Goal: Task Accomplishment & Management: Complete application form

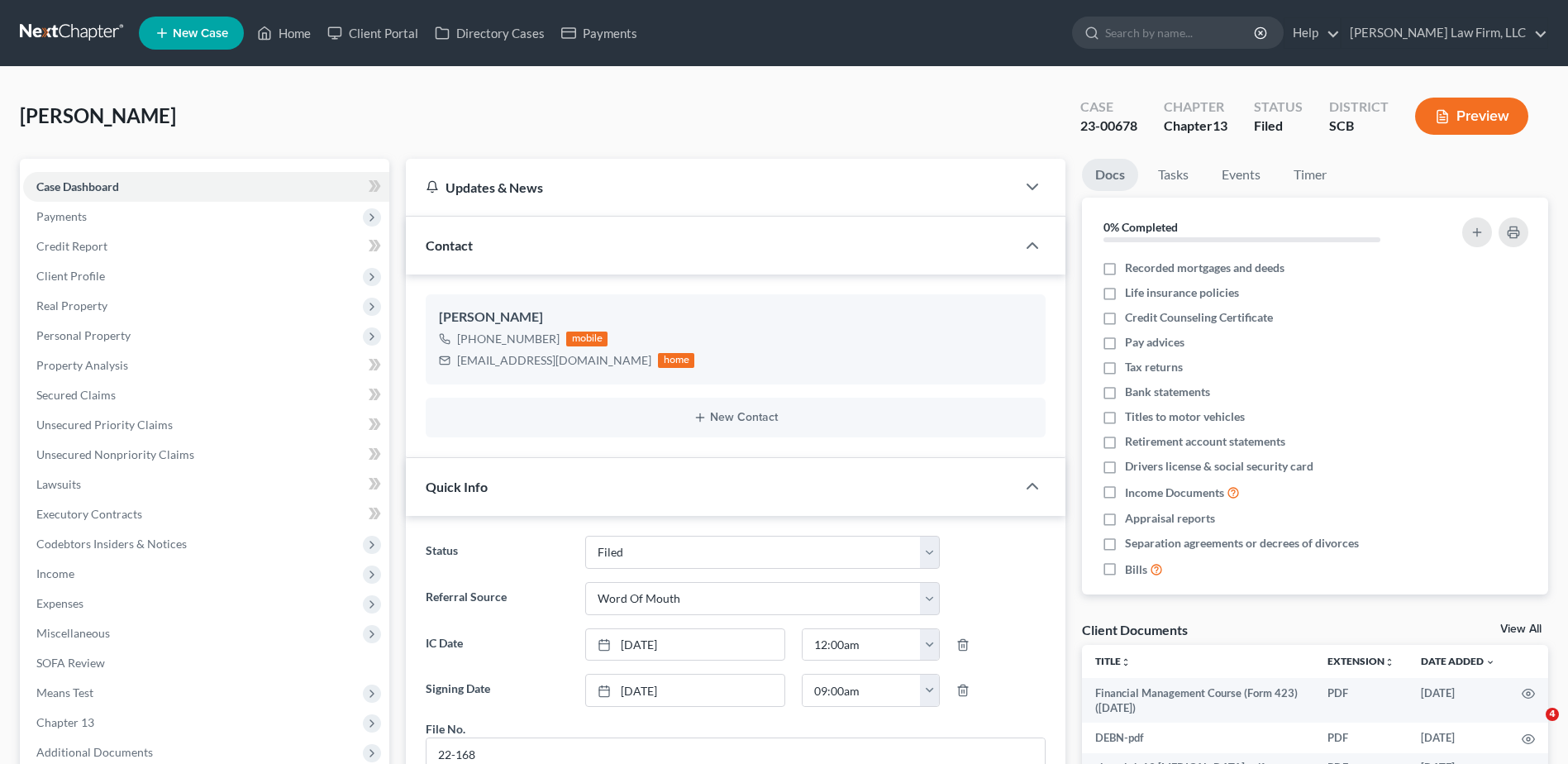
select select "2"
select select "0"
click at [1192, 23] on input "search" at bounding box center [1181, 32] width 151 height 31
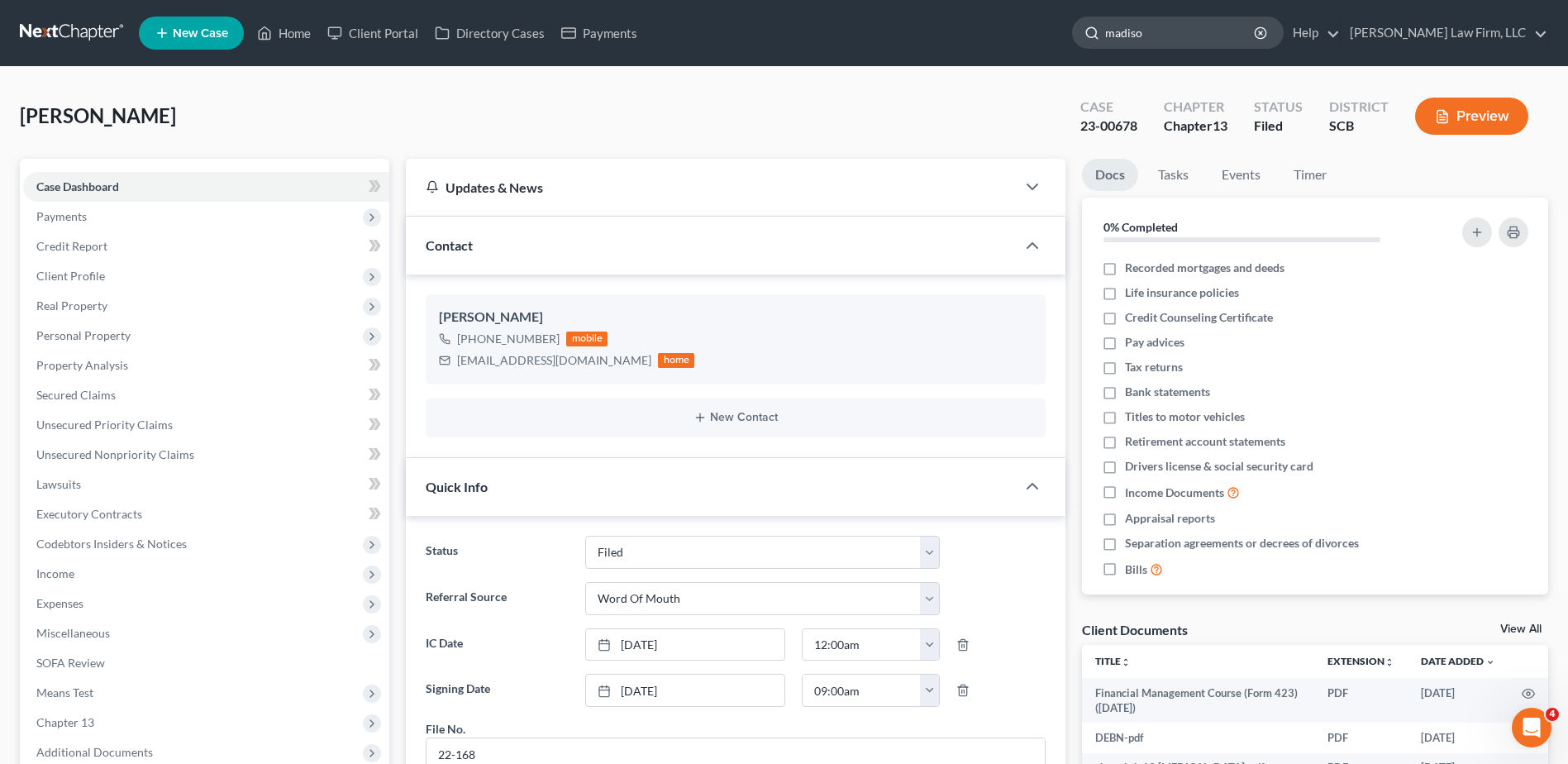
type input "madison"
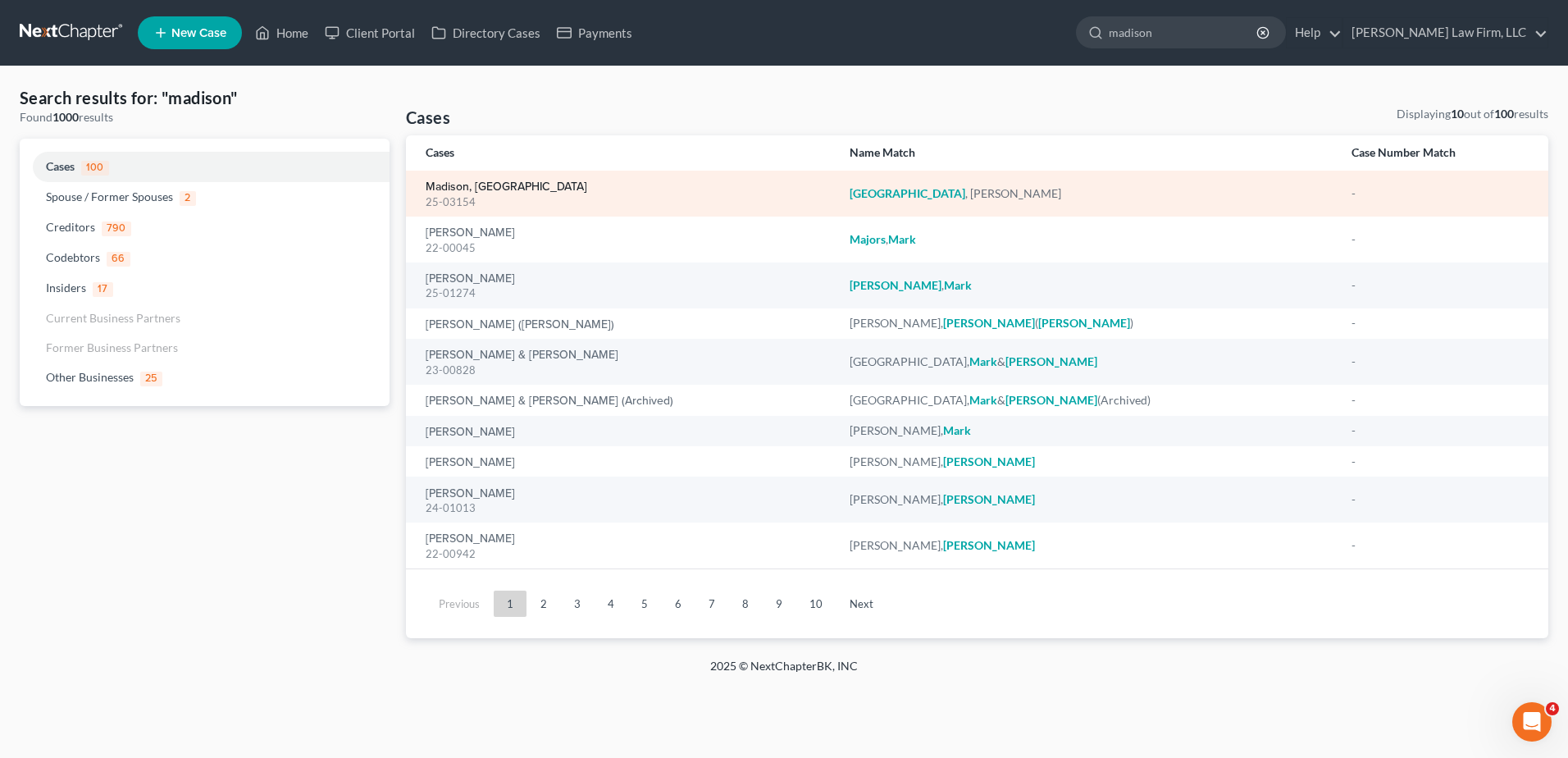
click at [491, 182] on link "Madison, [GEOGRAPHIC_DATA]" at bounding box center [505, 186] width 161 height 12
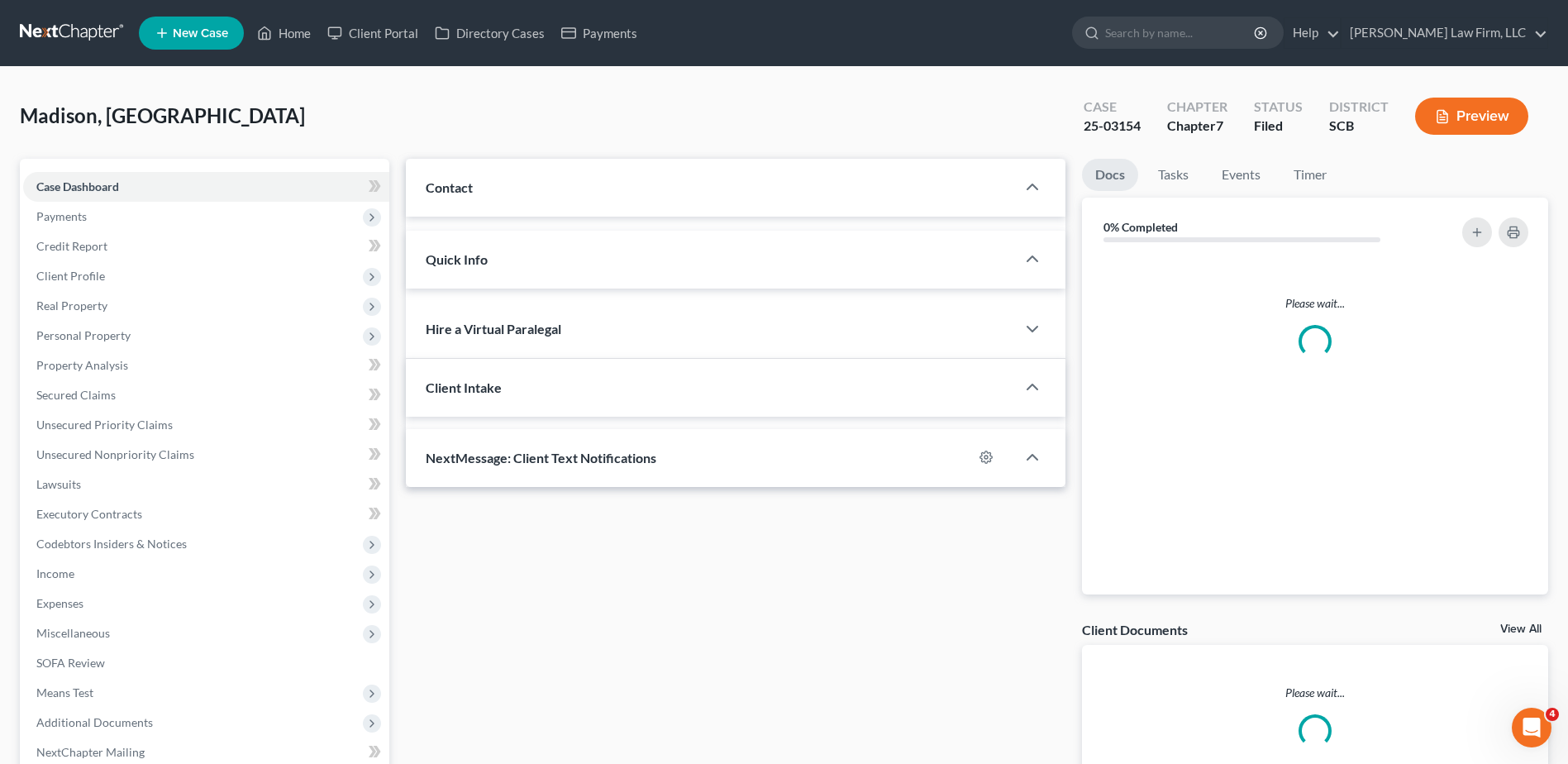
select select "0"
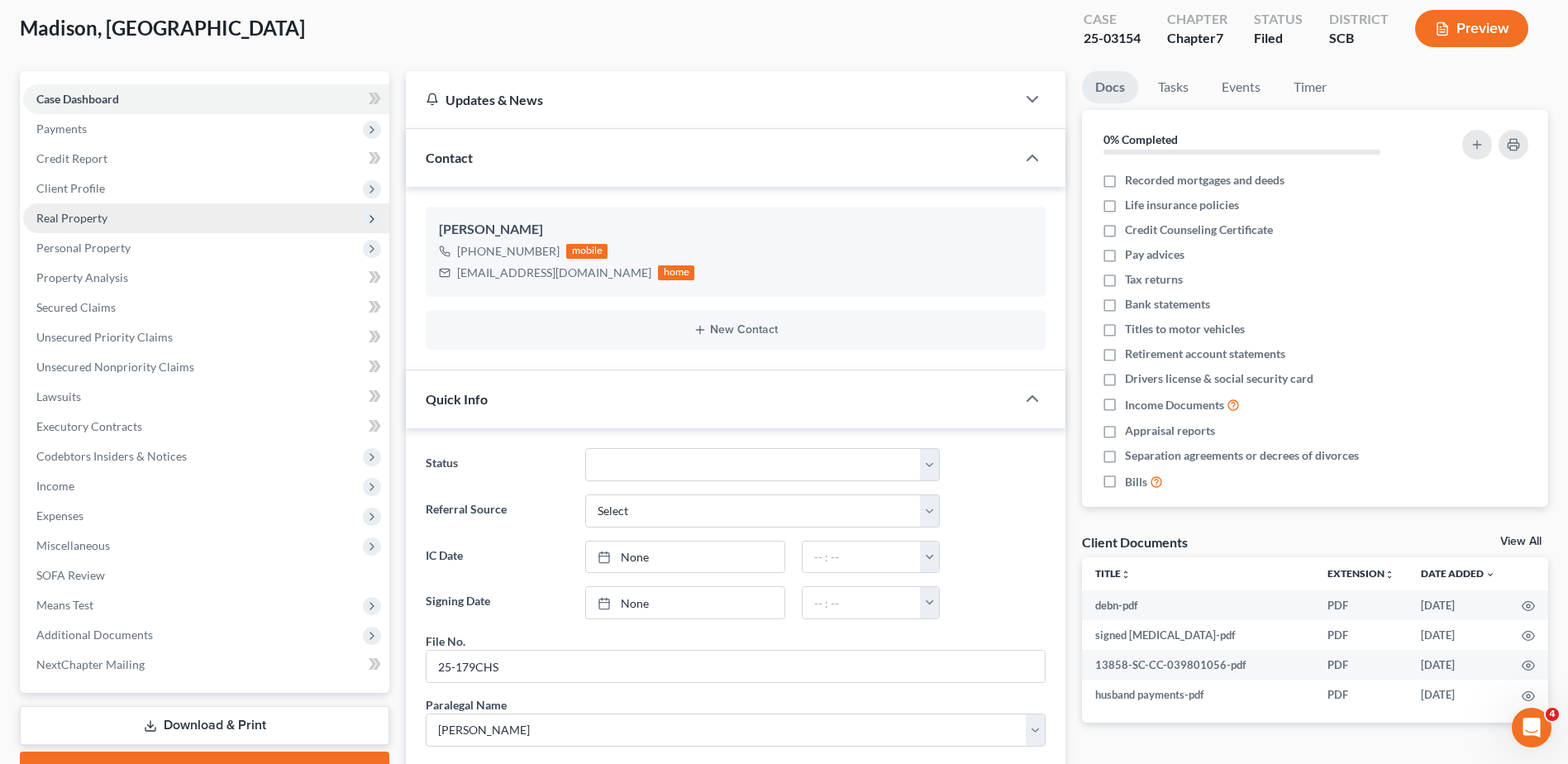
scroll to position [83, 0]
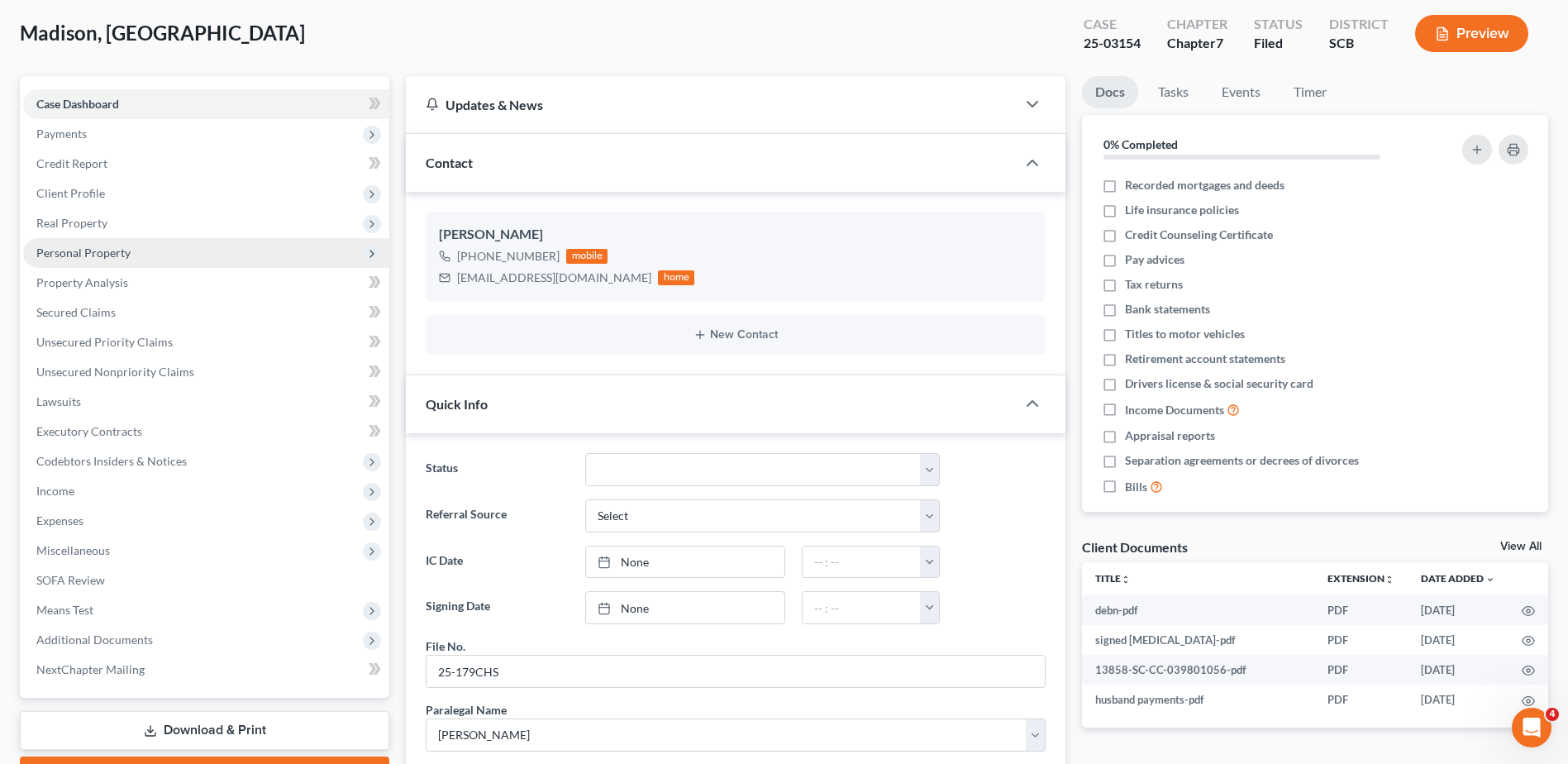
click at [97, 253] on span "Personal Property" at bounding box center [83, 253] width 94 height 14
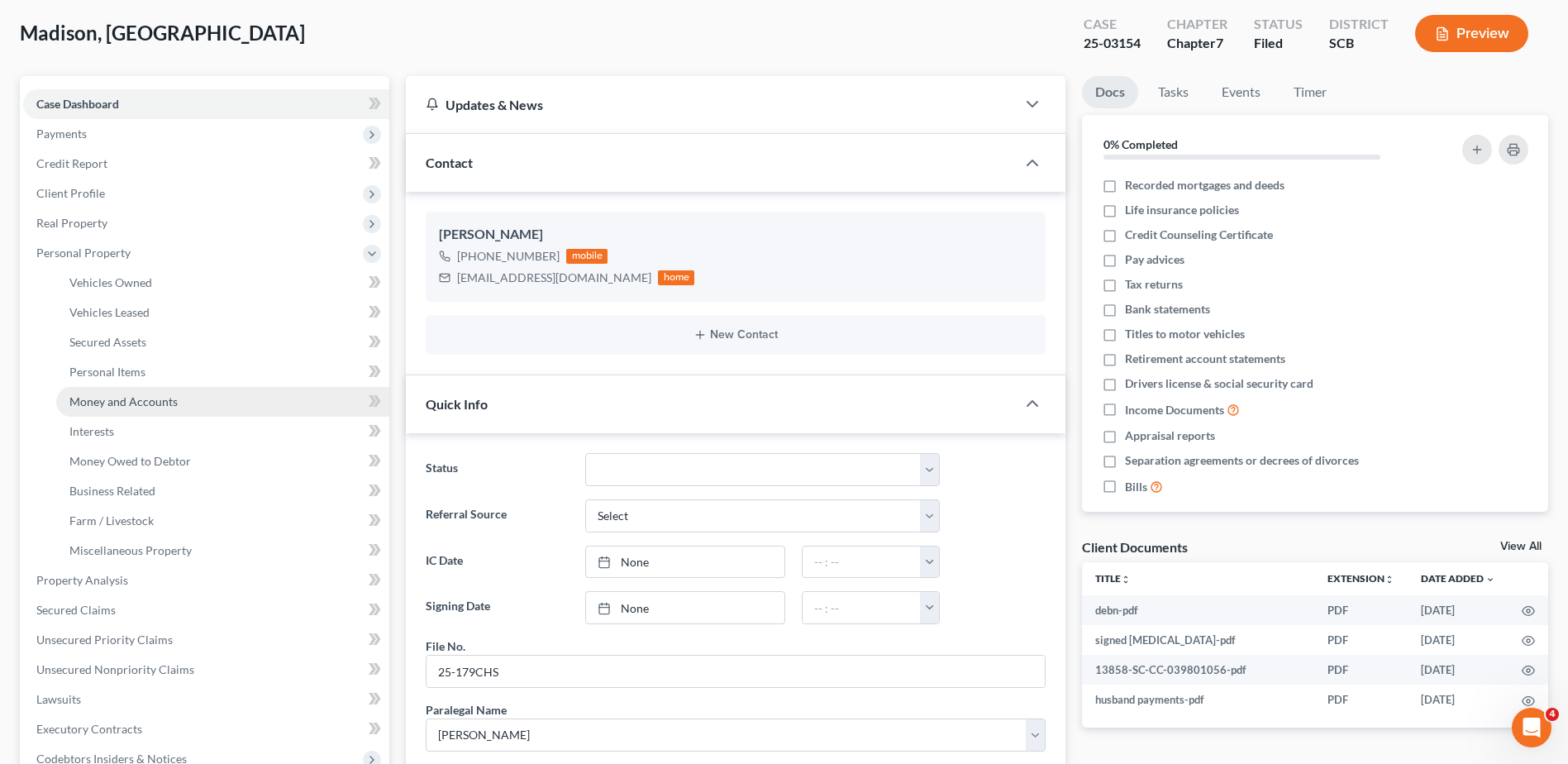
click at [129, 404] on span "Money and Accounts" at bounding box center [123, 402] width 109 height 14
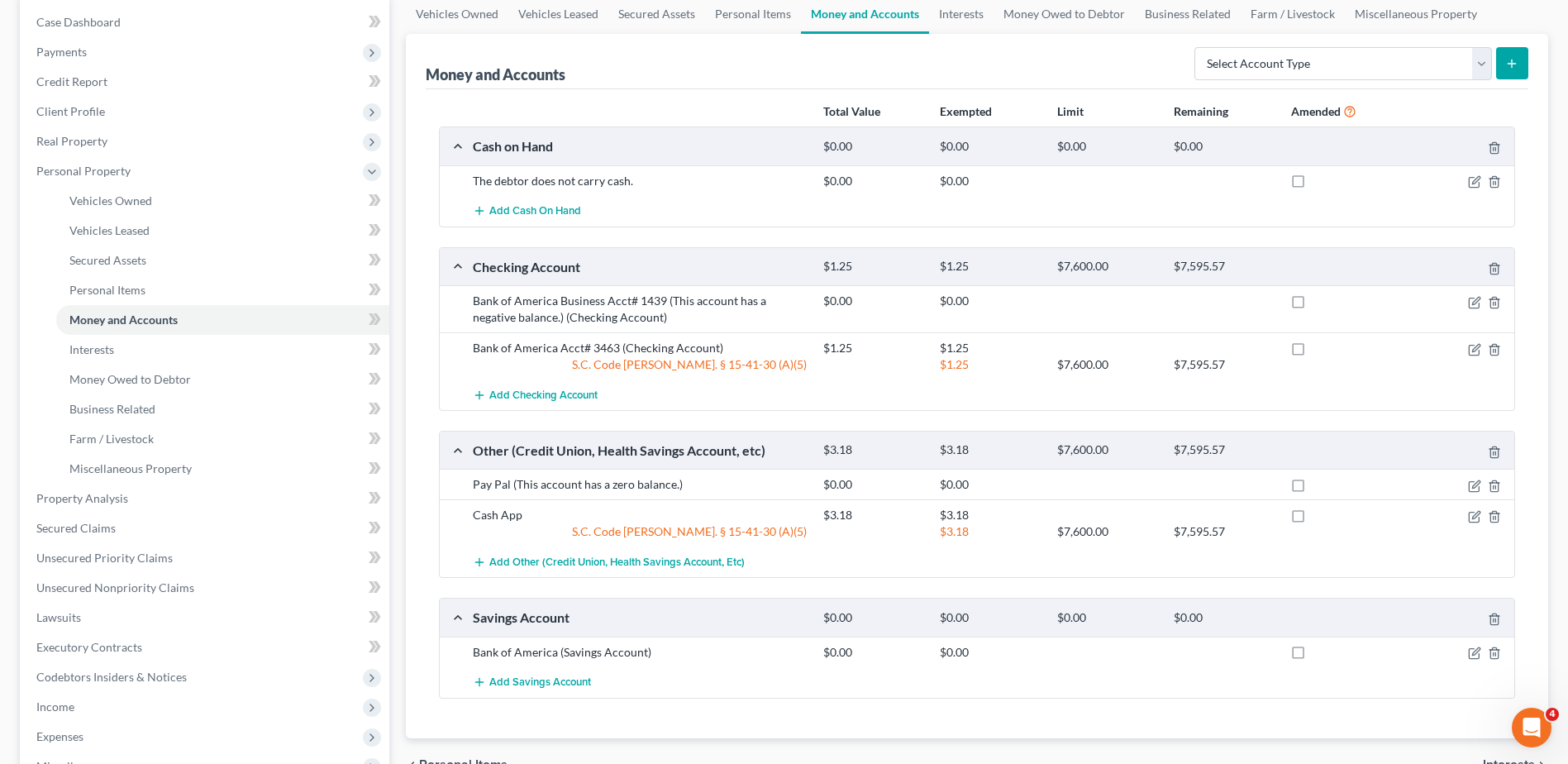
scroll to position [248, 0]
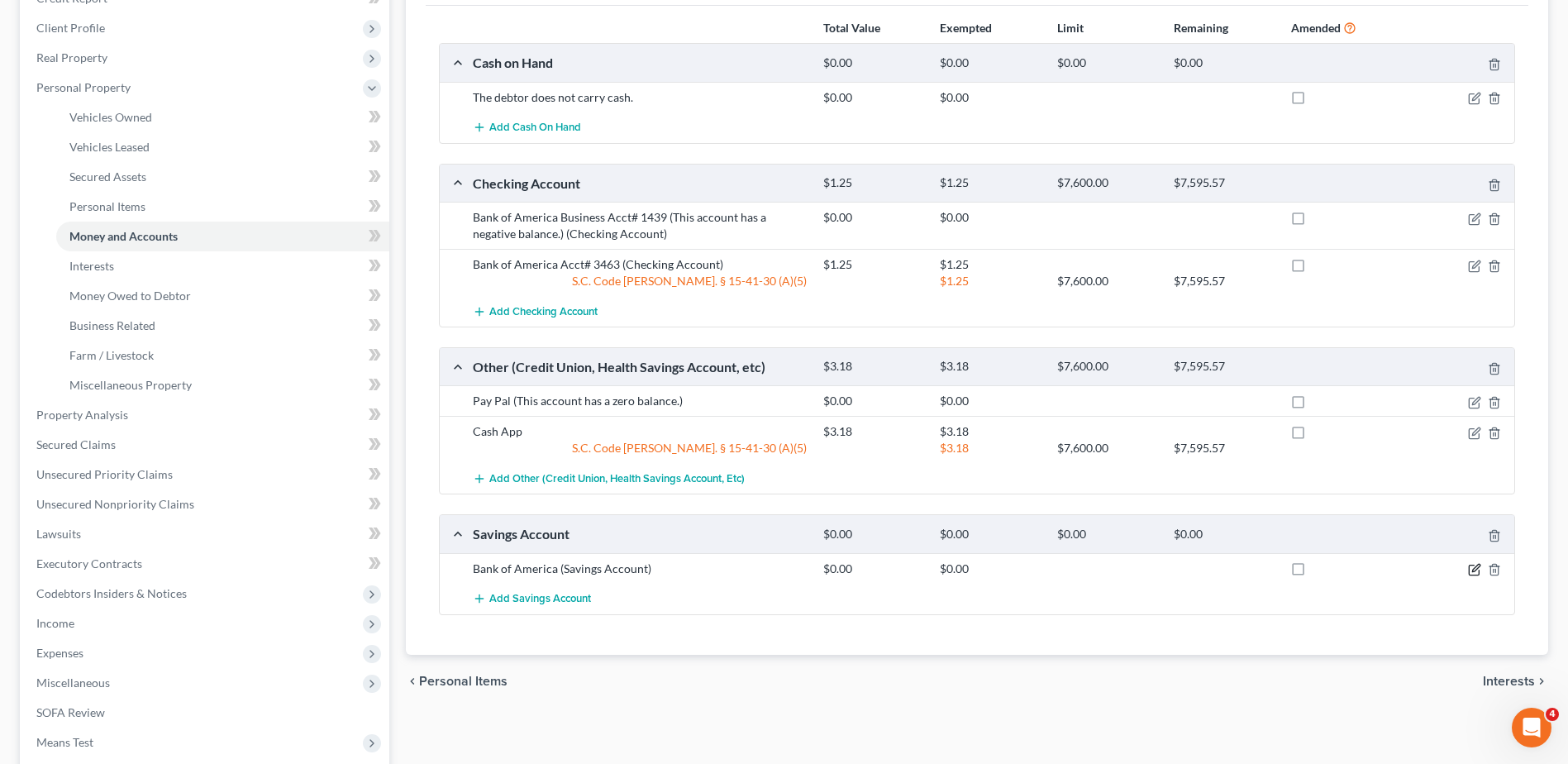
click at [1470, 569] on icon "button" at bounding box center [1475, 569] width 13 height 13
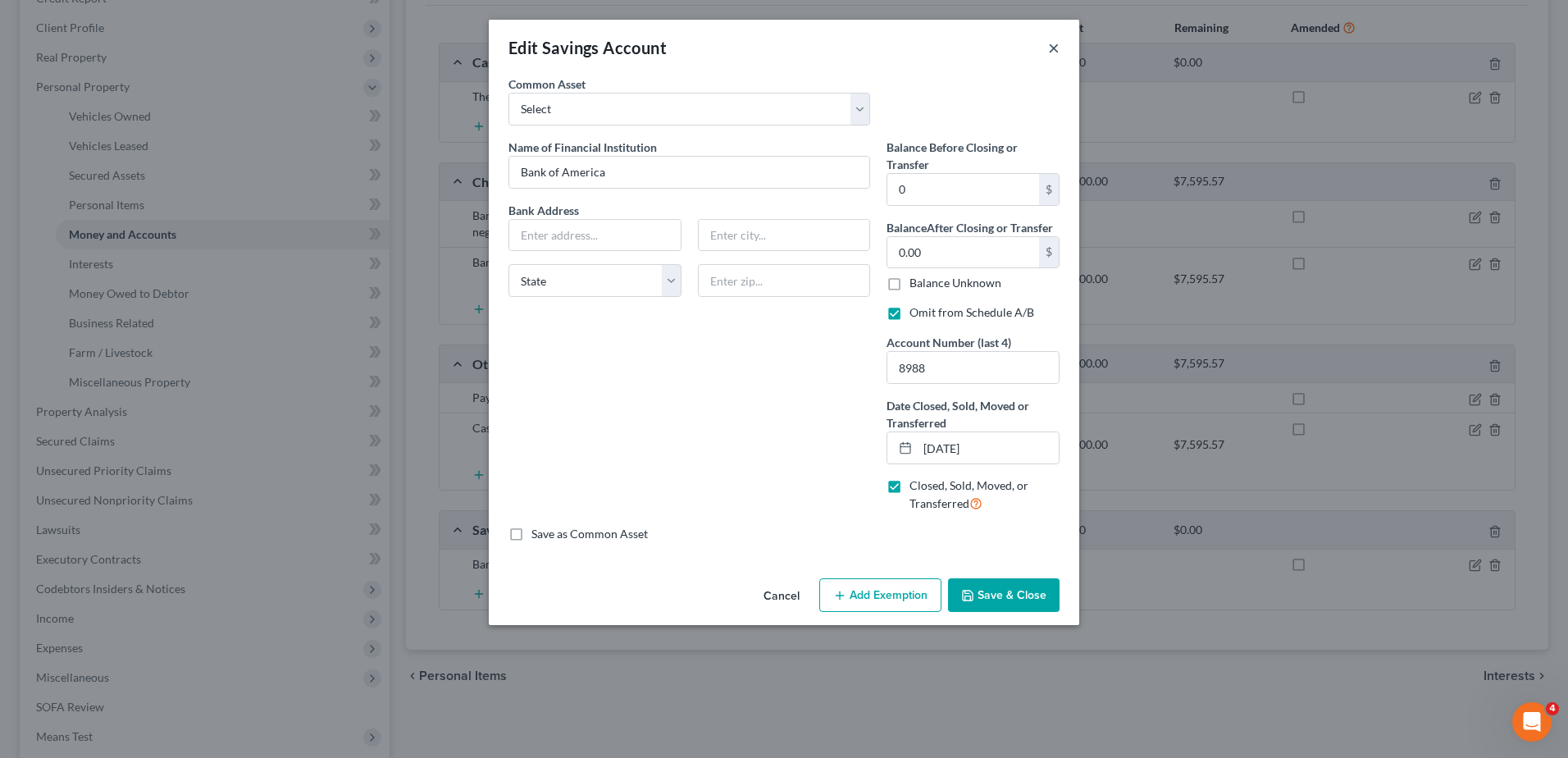
click at [1055, 49] on button "×" at bounding box center [1054, 47] width 12 height 20
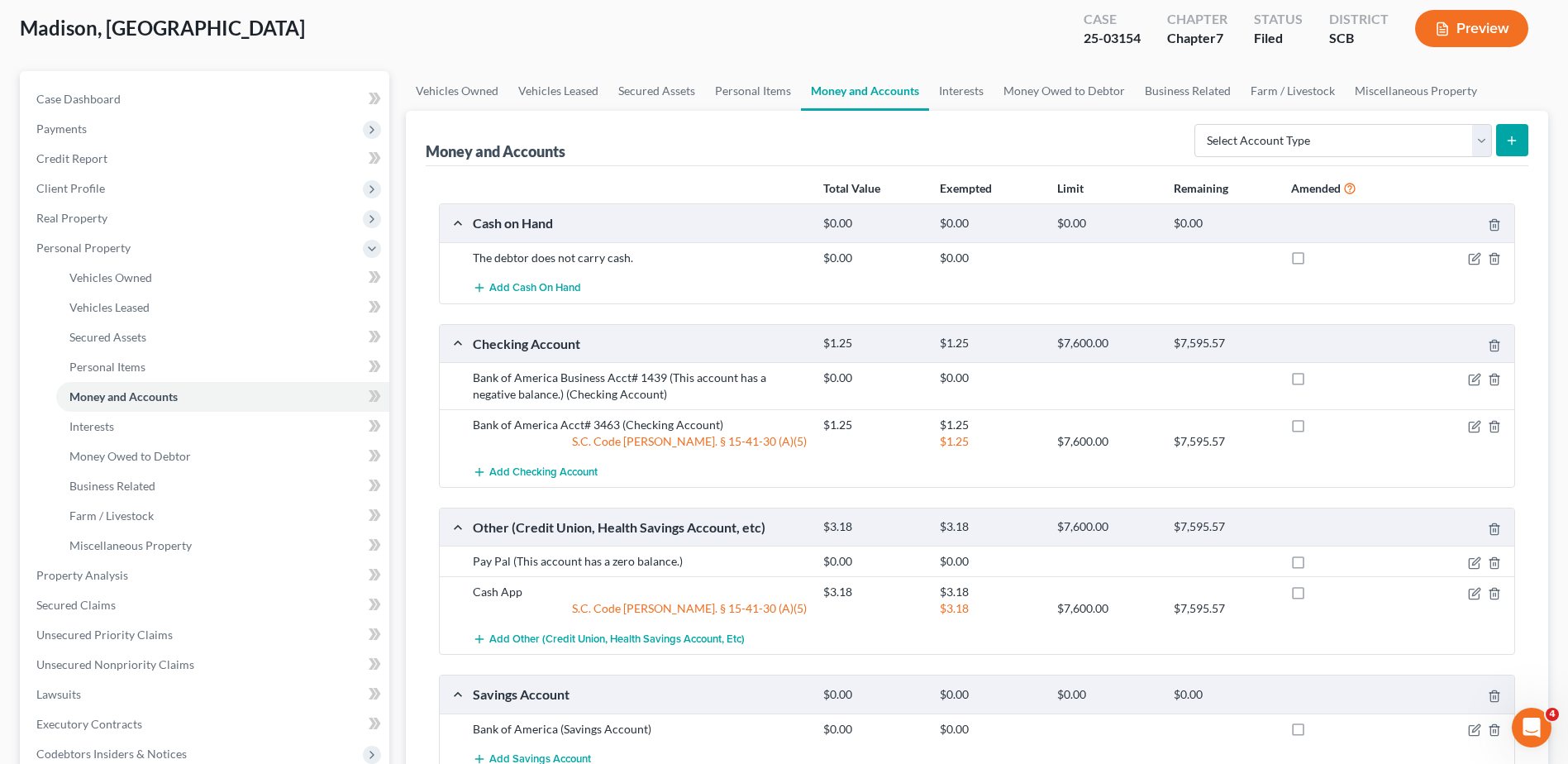
scroll to position [0, 0]
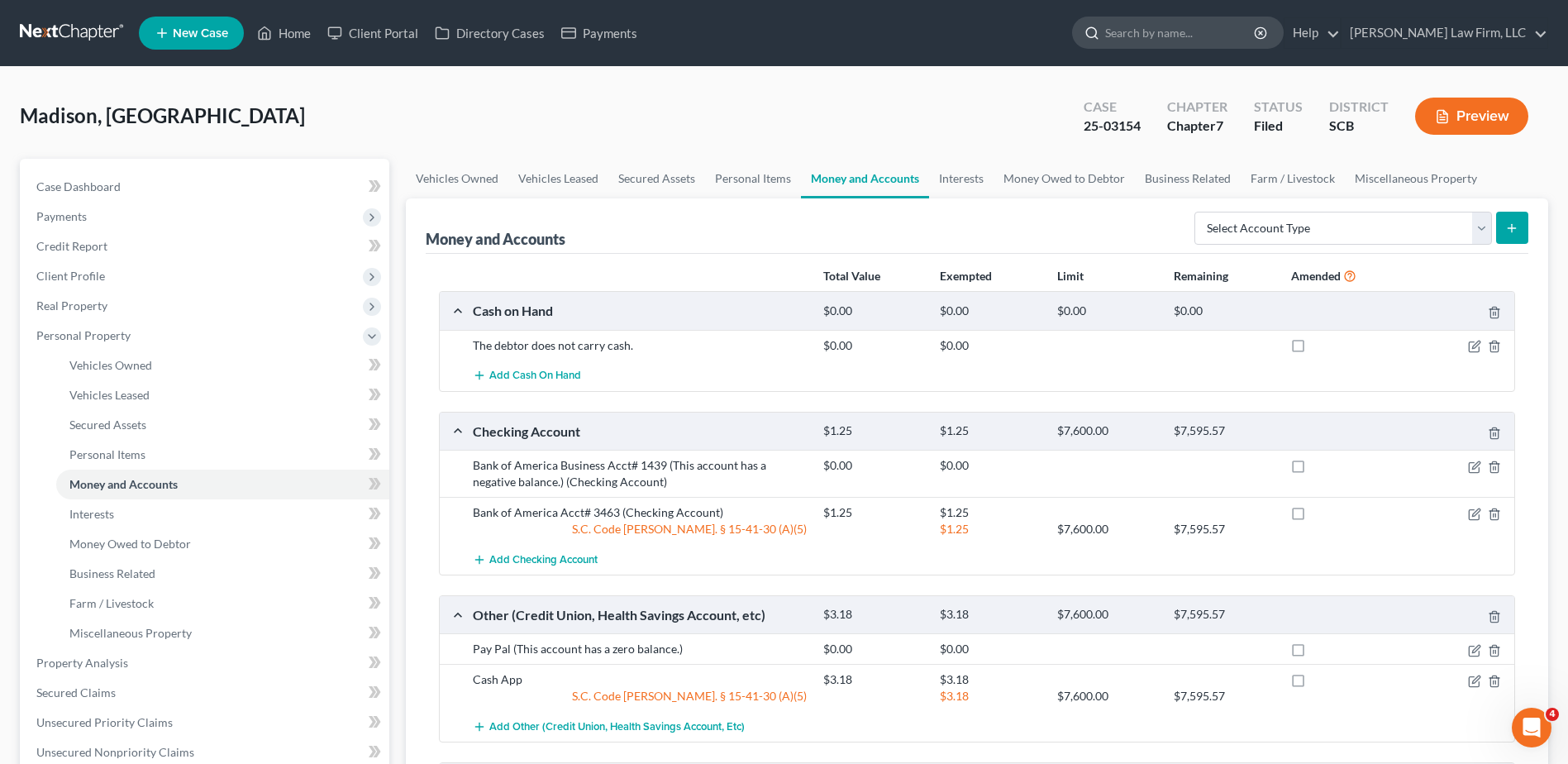
click at [1189, 43] on input "search" at bounding box center [1181, 32] width 151 height 31
type input "[PERSON_NAME]"
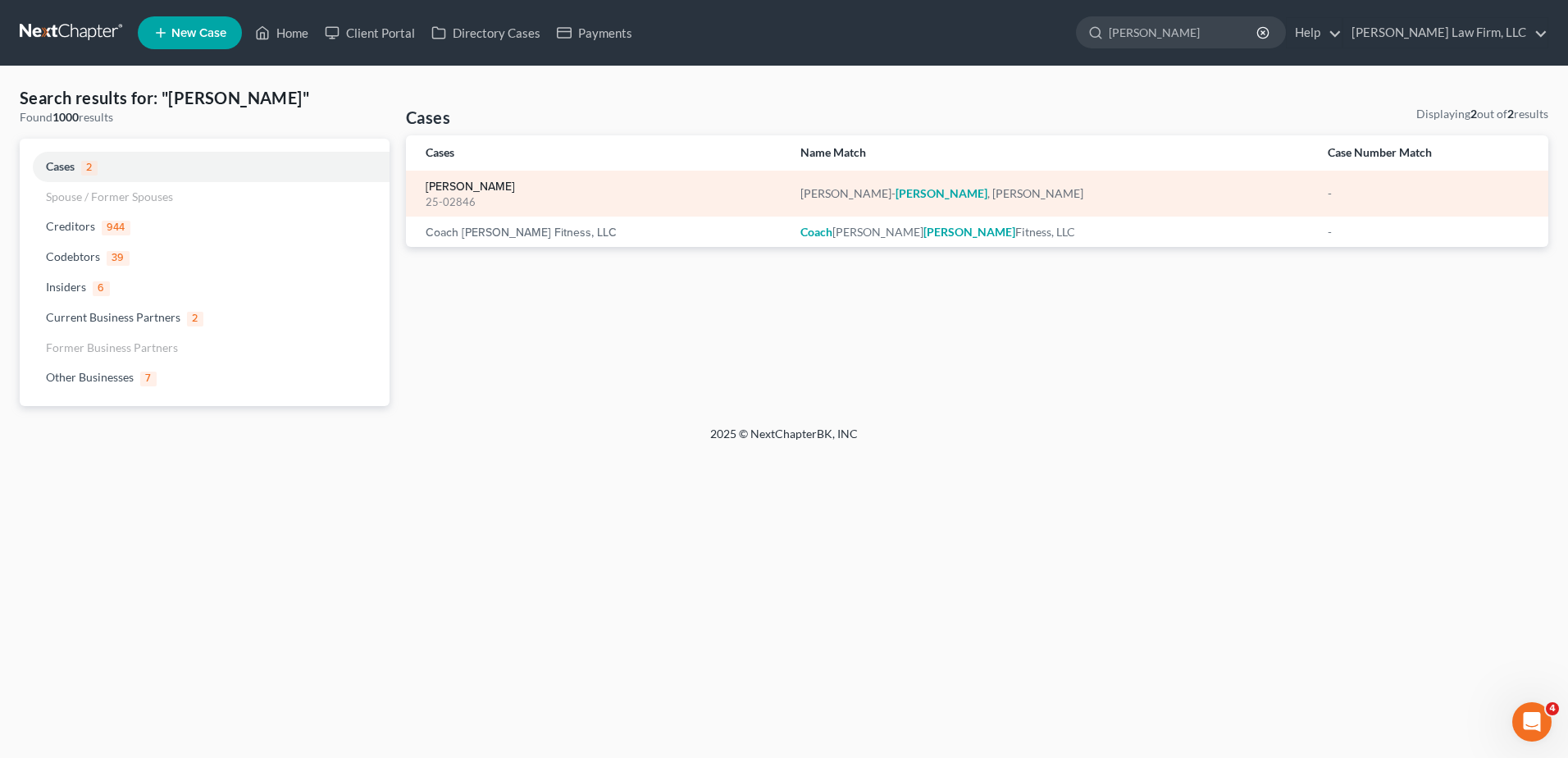
click at [460, 181] on link "[PERSON_NAME]" at bounding box center [470, 186] width 89 height 12
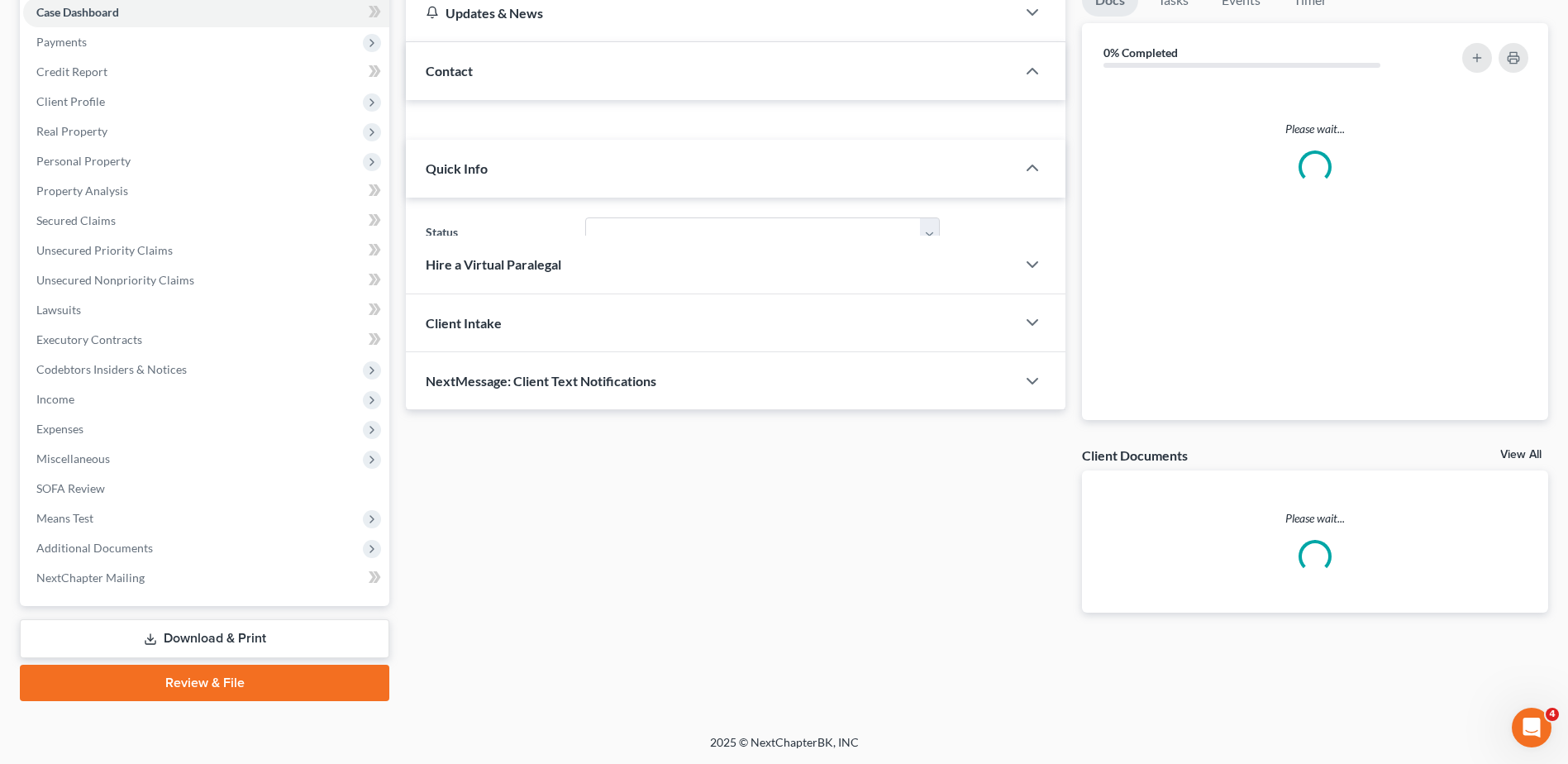
select select "1"
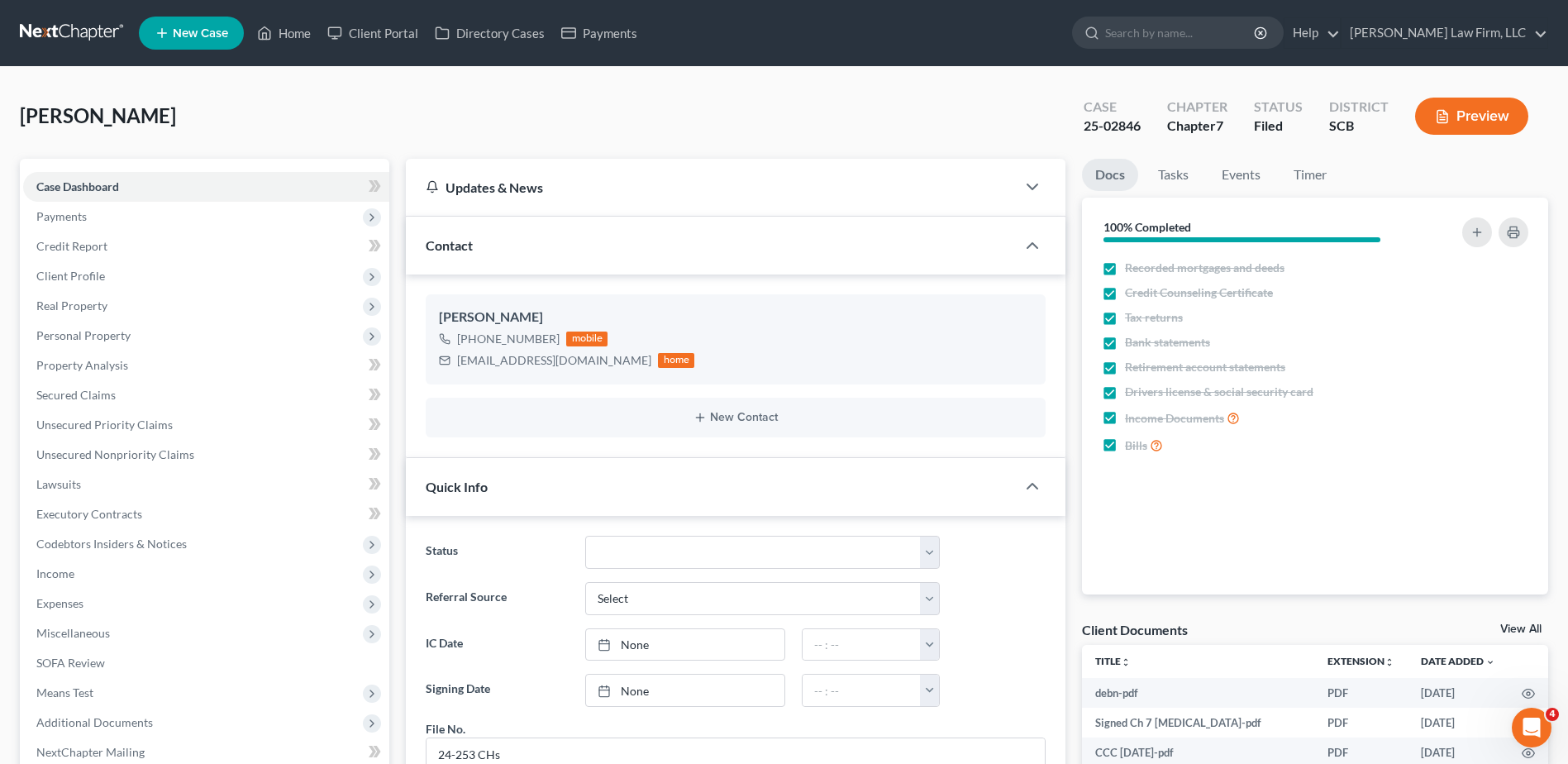
click at [84, 27] on link at bounding box center [73, 32] width 106 height 30
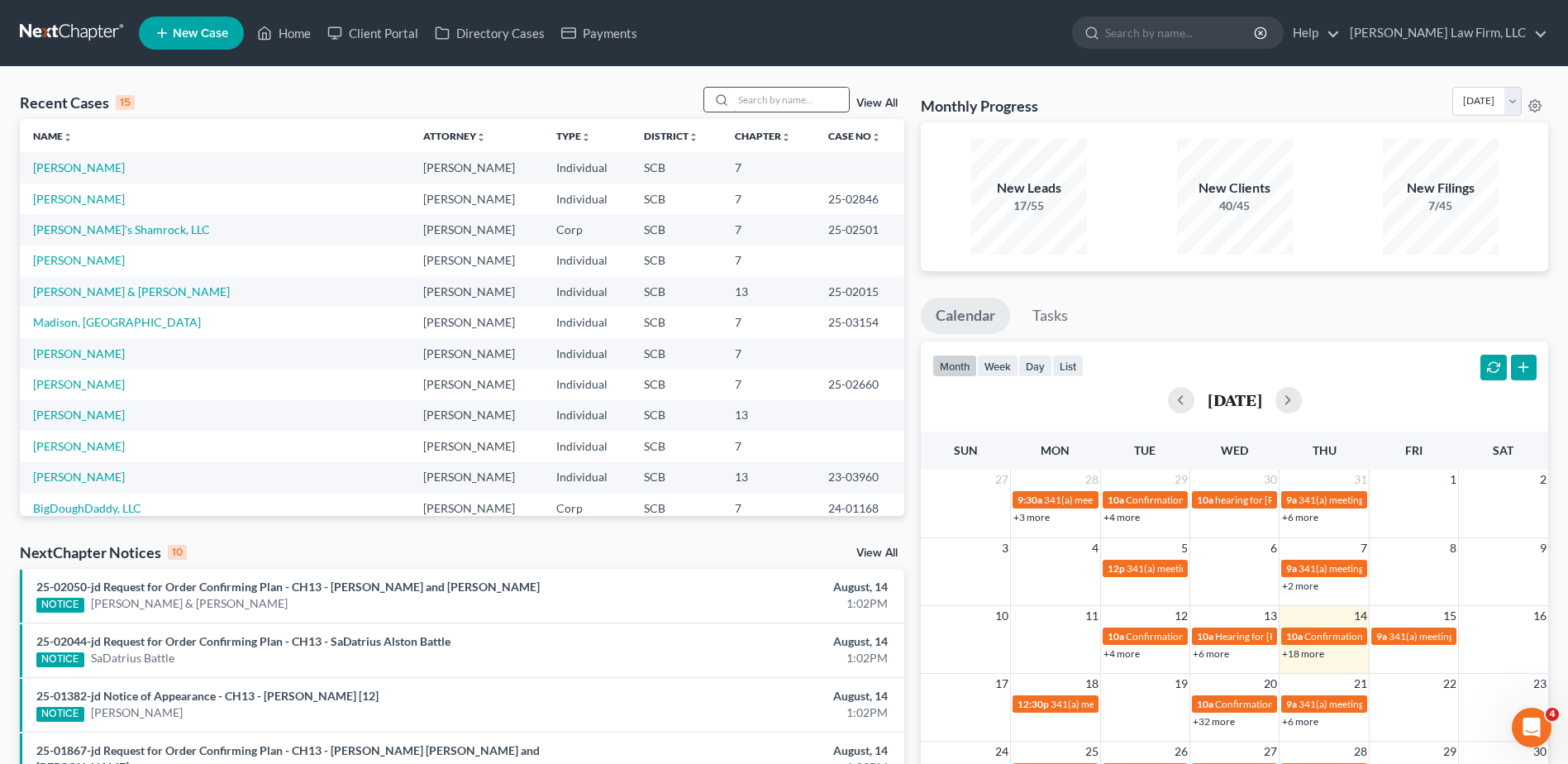
click at [765, 96] on input "search" at bounding box center [791, 100] width 116 height 24
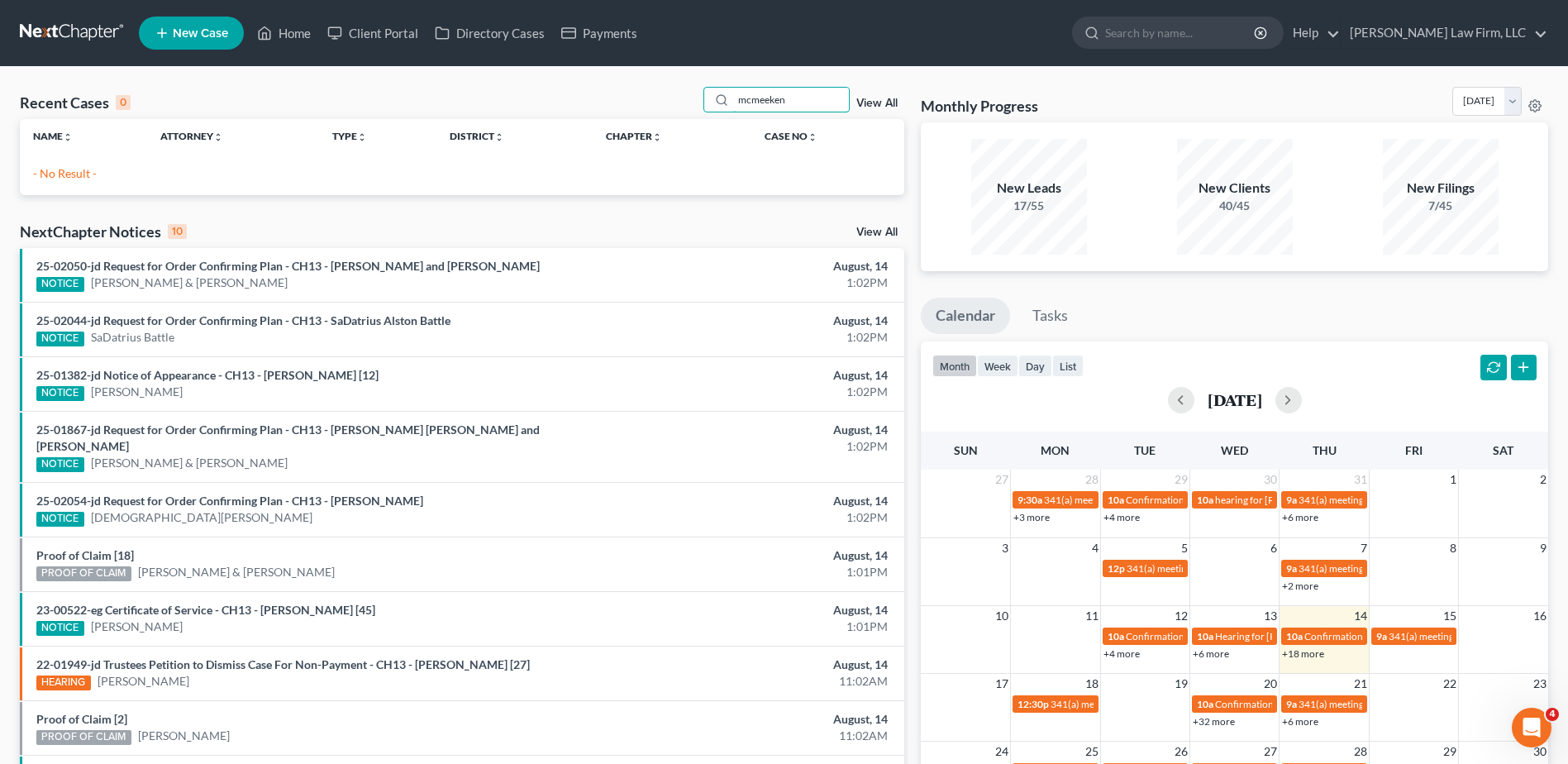
drag, startPoint x: 810, startPoint y: 105, endPoint x: 521, endPoint y: 79, distance: 290.2
click at [528, 79] on div "Recent Cases 0 mcmeeken View All Name unfold_more expand_more expand_less Attor…" at bounding box center [784, 496] width 1568 height 858
type input "carter"
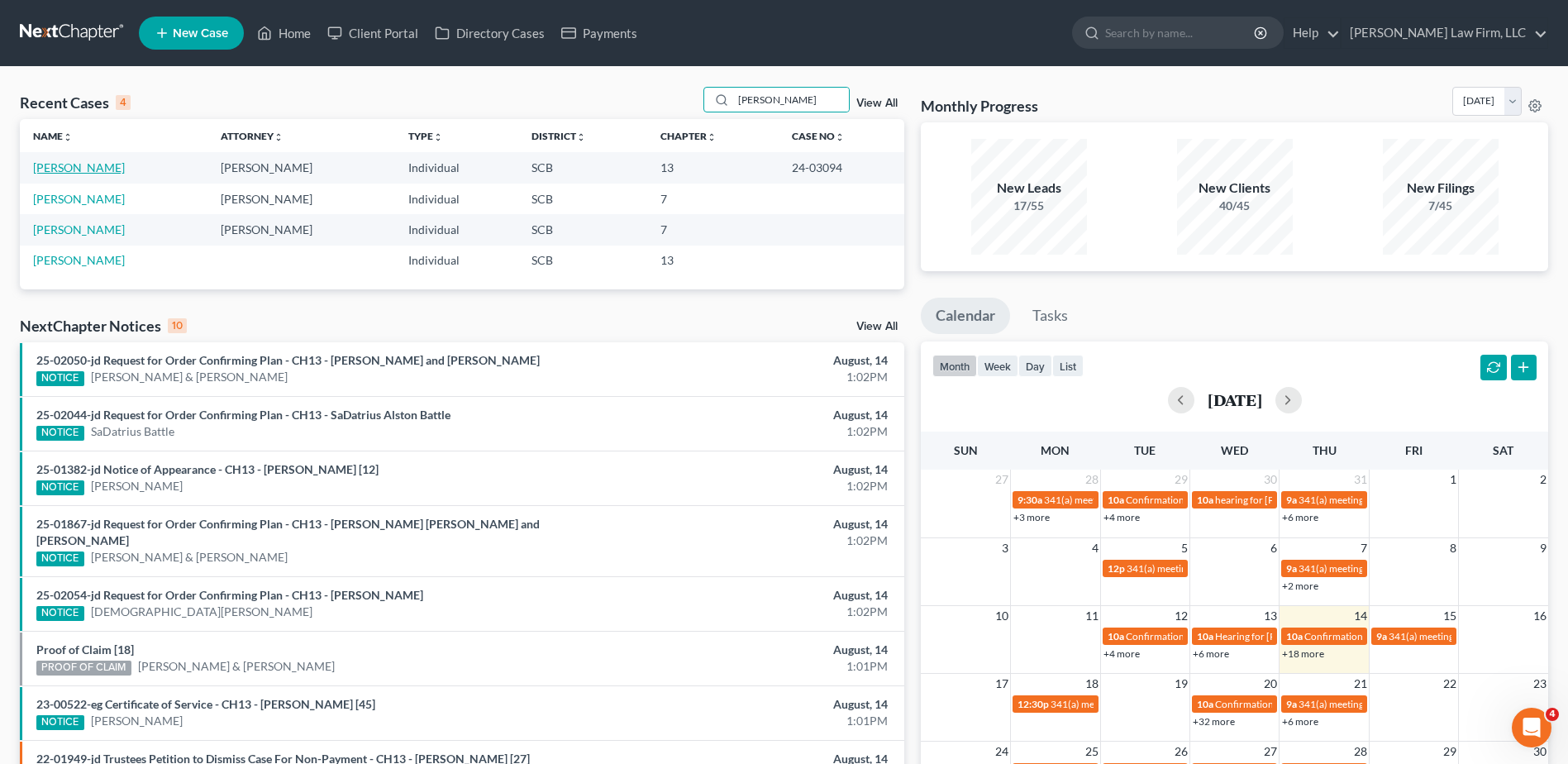
click at [66, 169] on link "Carter, David" at bounding box center [79, 167] width 92 height 14
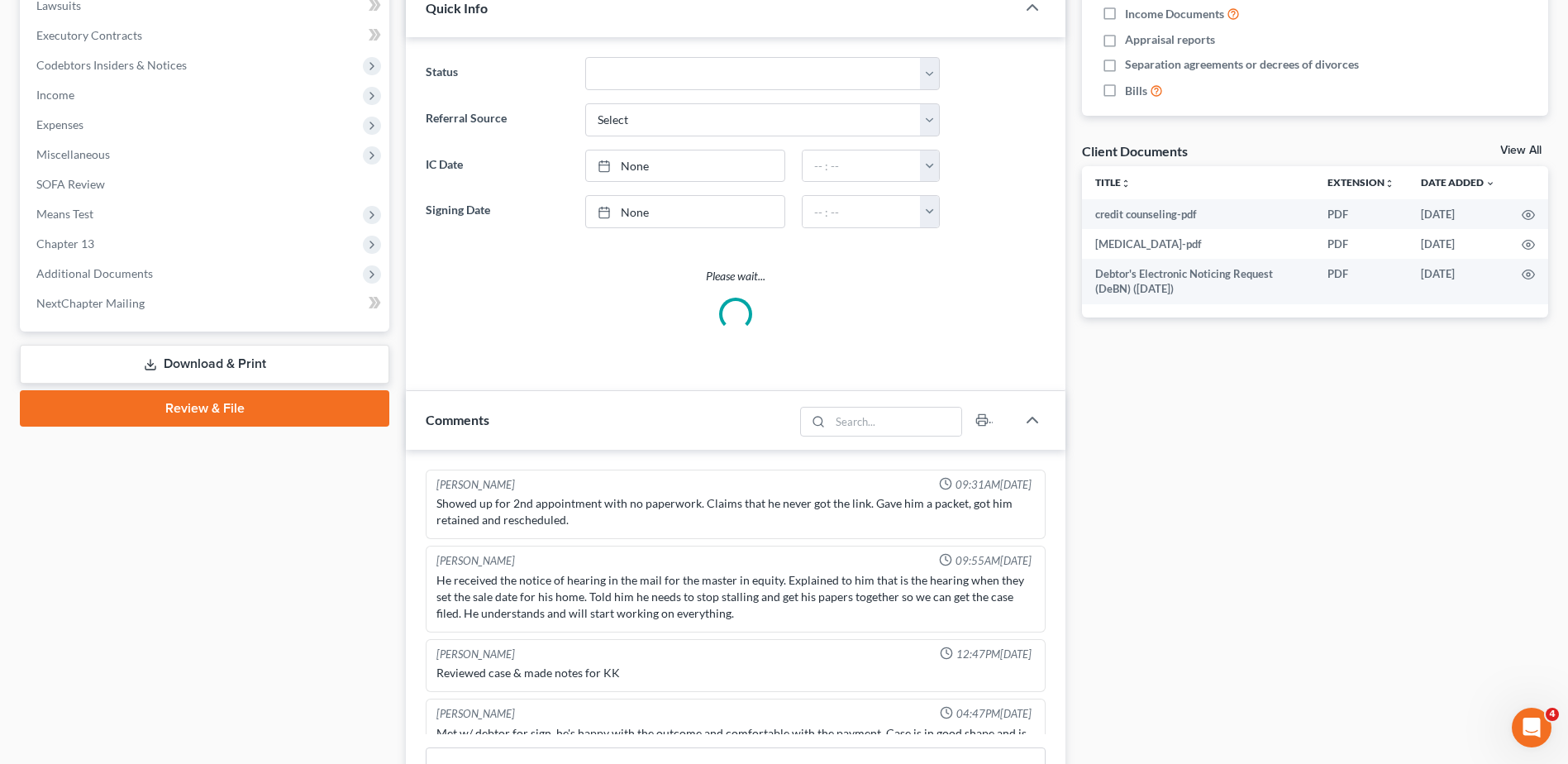
select select "2"
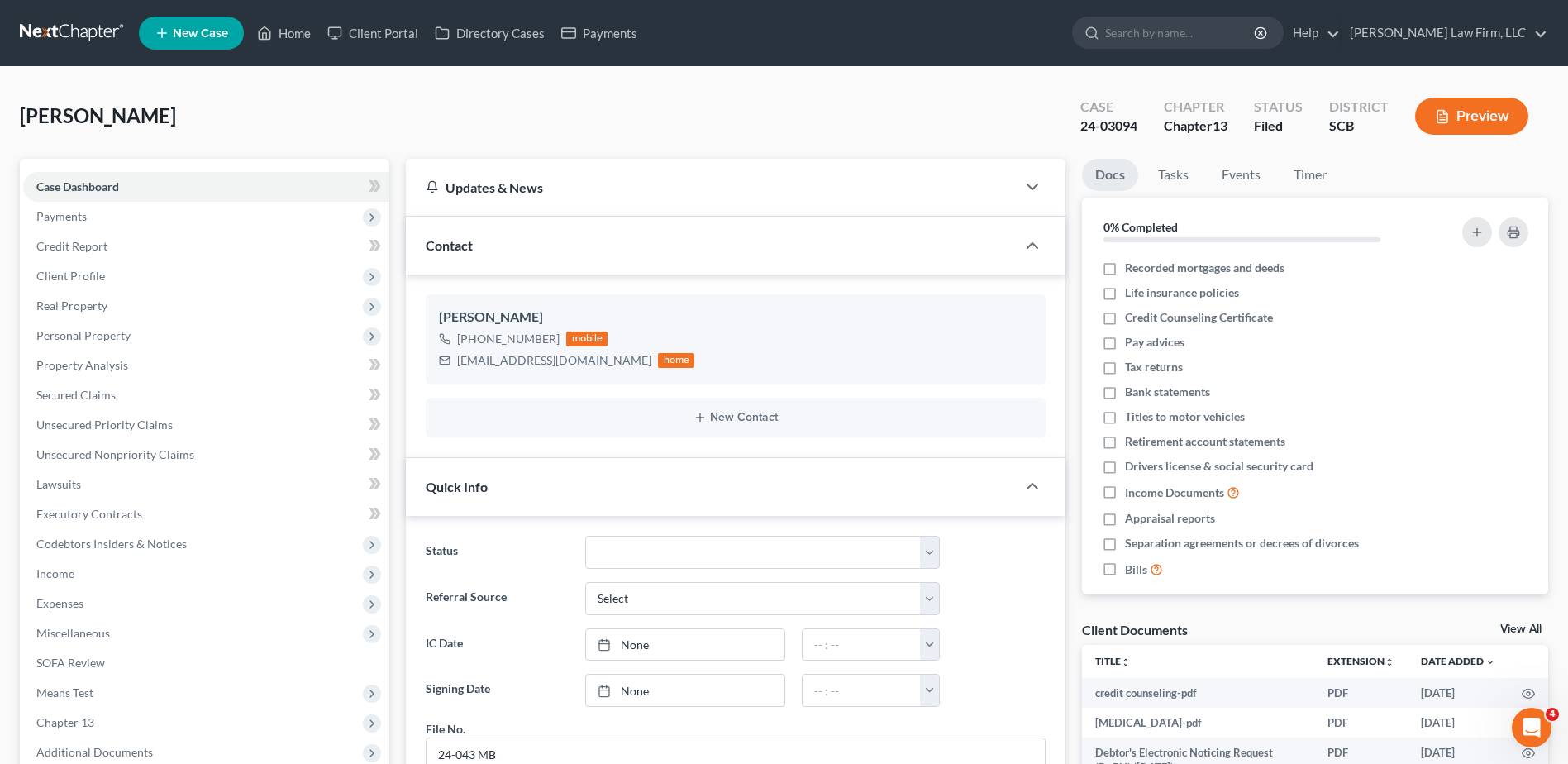
click at [77, 27] on link at bounding box center [73, 32] width 106 height 30
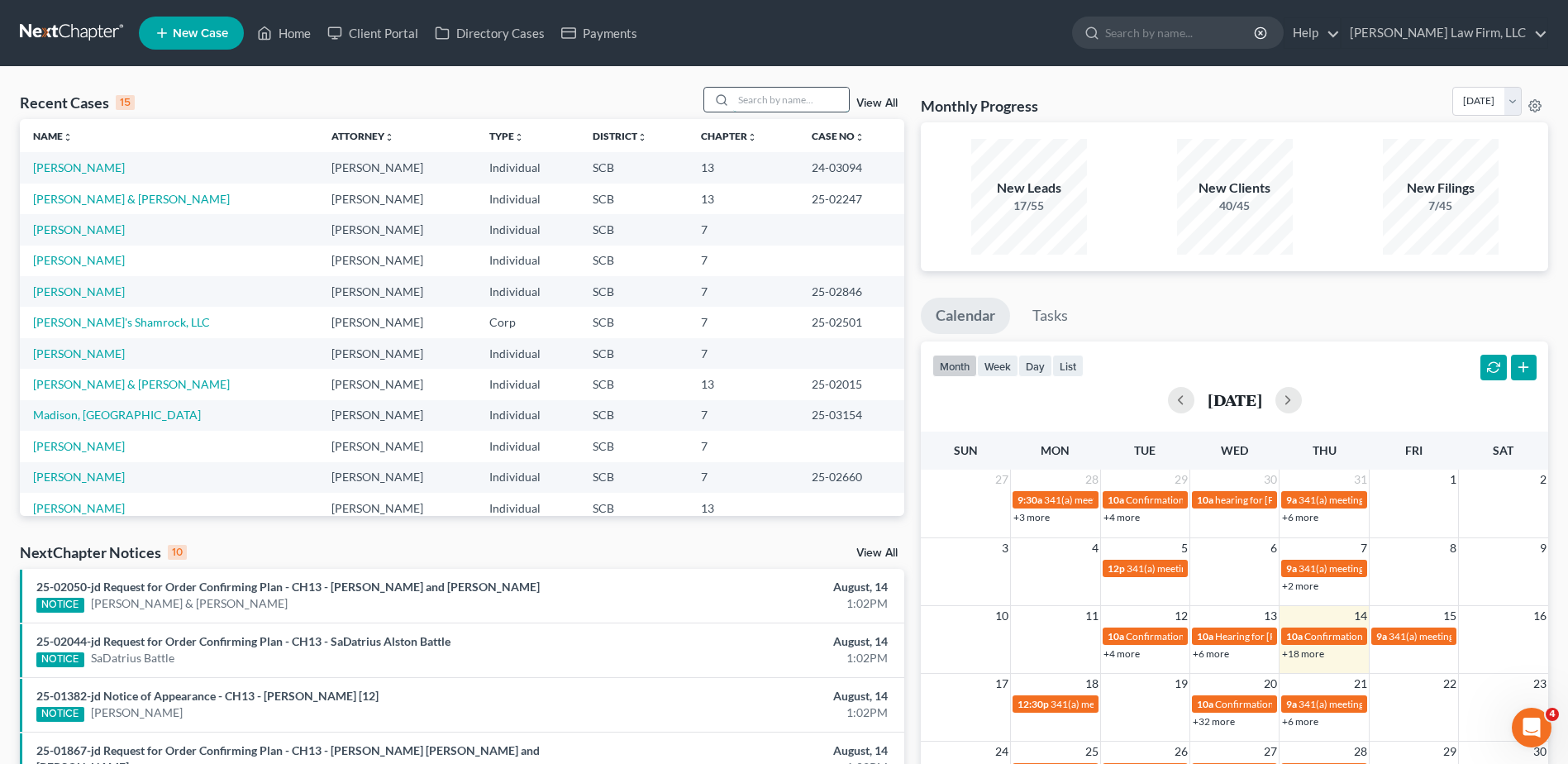
click at [789, 98] on input "search" at bounding box center [791, 100] width 116 height 24
type input "felkel"
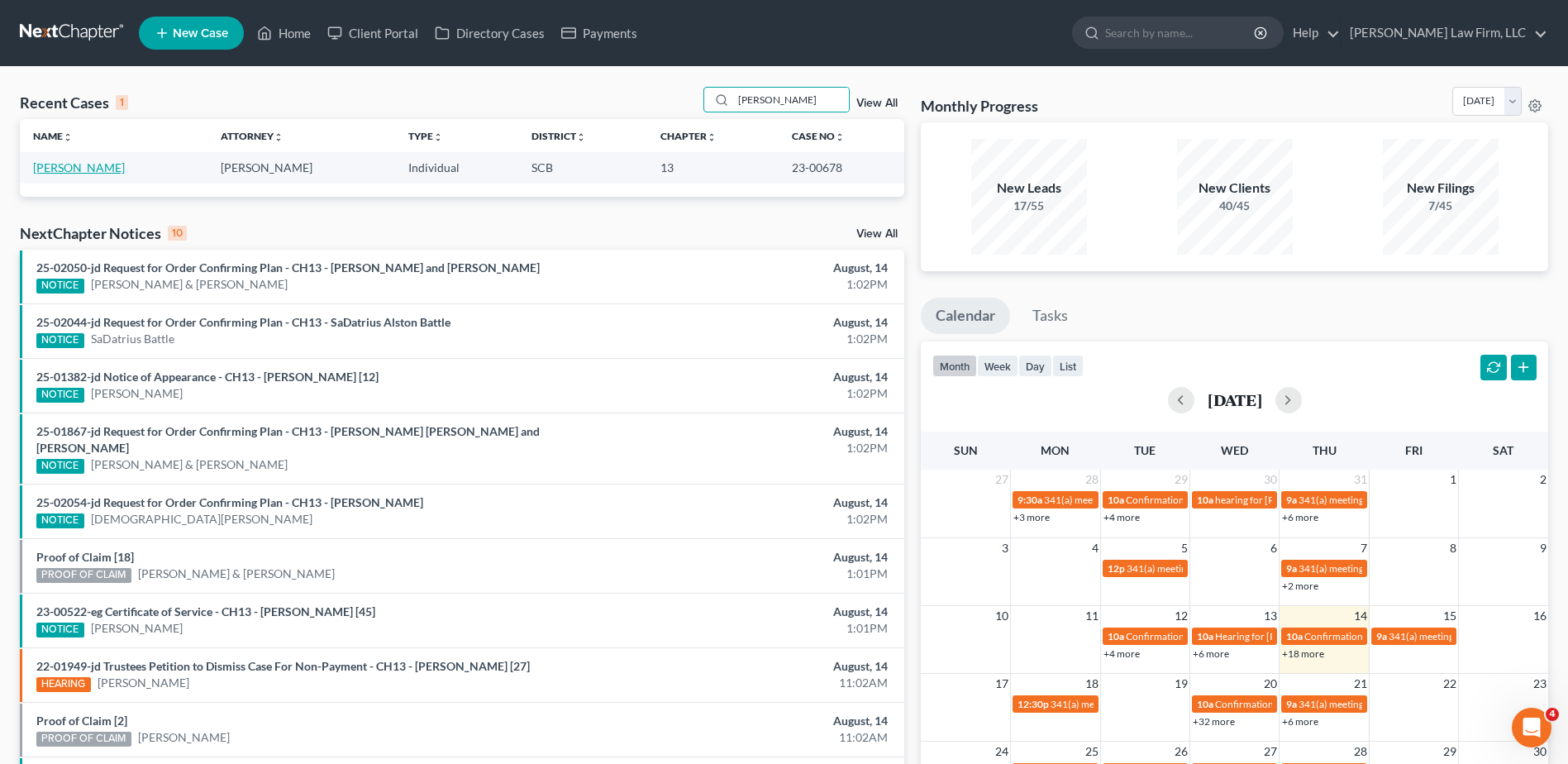
click at [82, 169] on link "[PERSON_NAME]" at bounding box center [79, 167] width 92 height 14
select select "0"
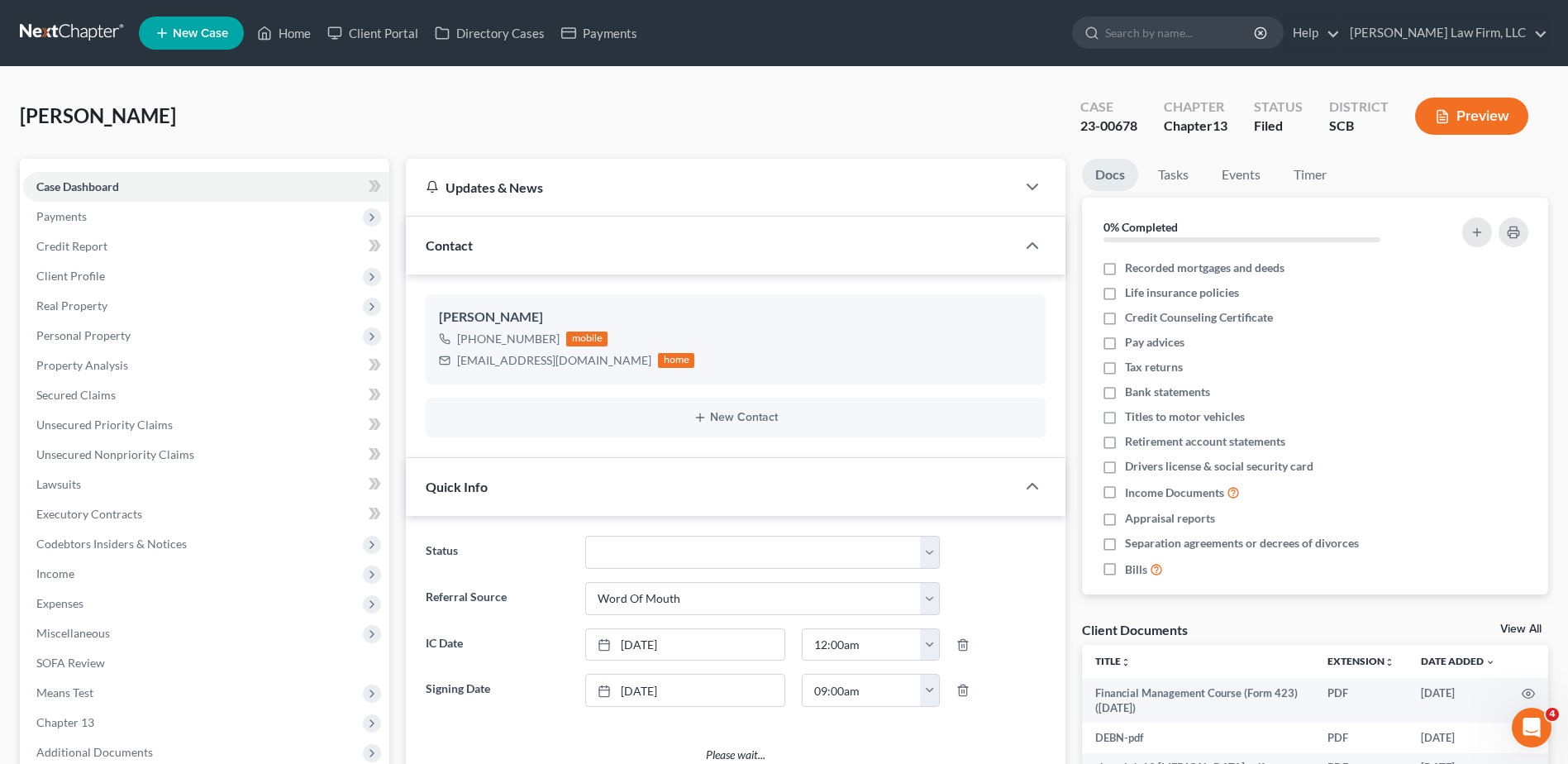
select select "0"
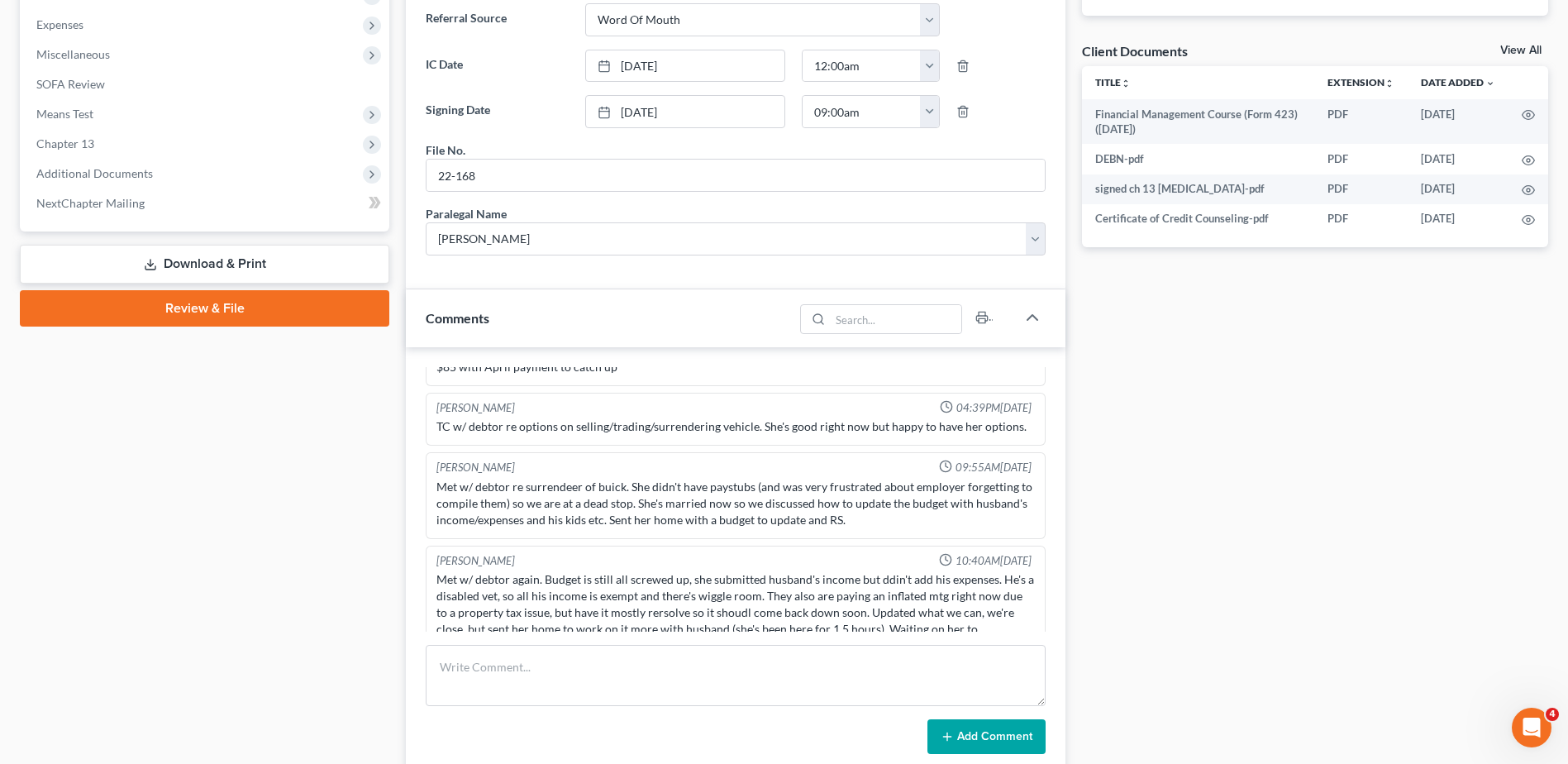
scroll to position [165, 0]
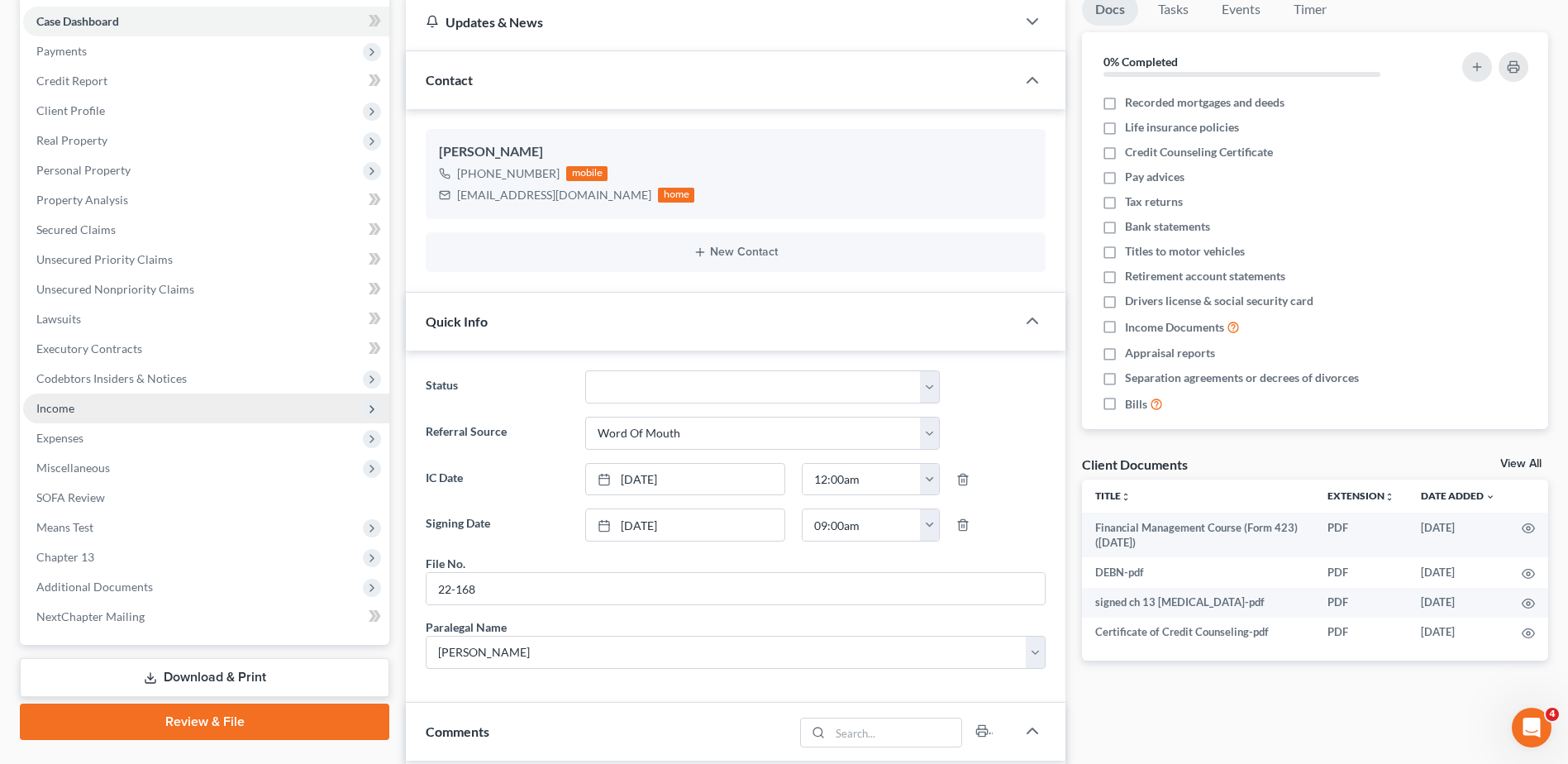
click at [74, 409] on span "Income" at bounding box center [55, 408] width 38 height 14
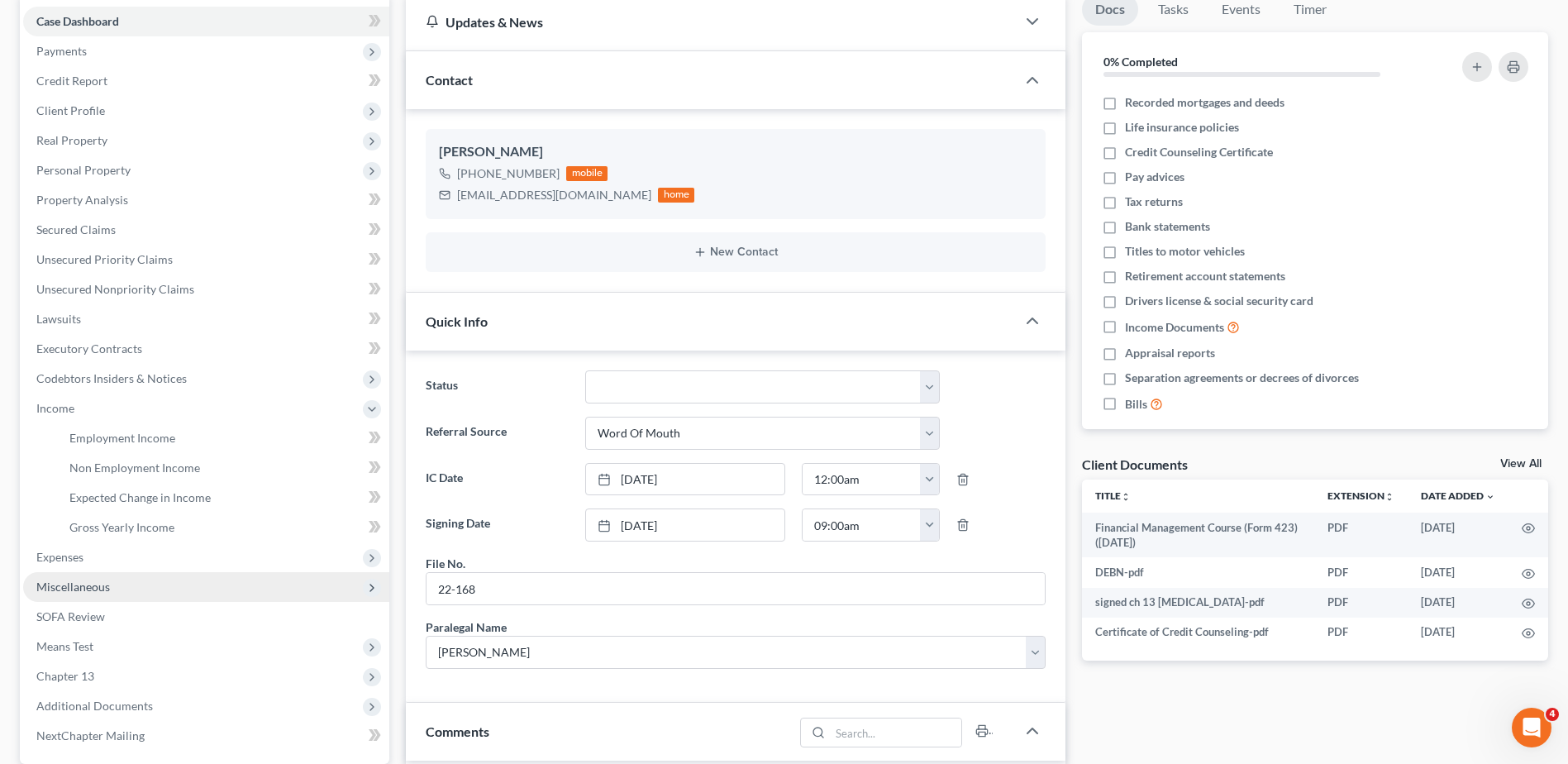
click at [116, 587] on span "Miscellaneous" at bounding box center [207, 587] width 367 height 30
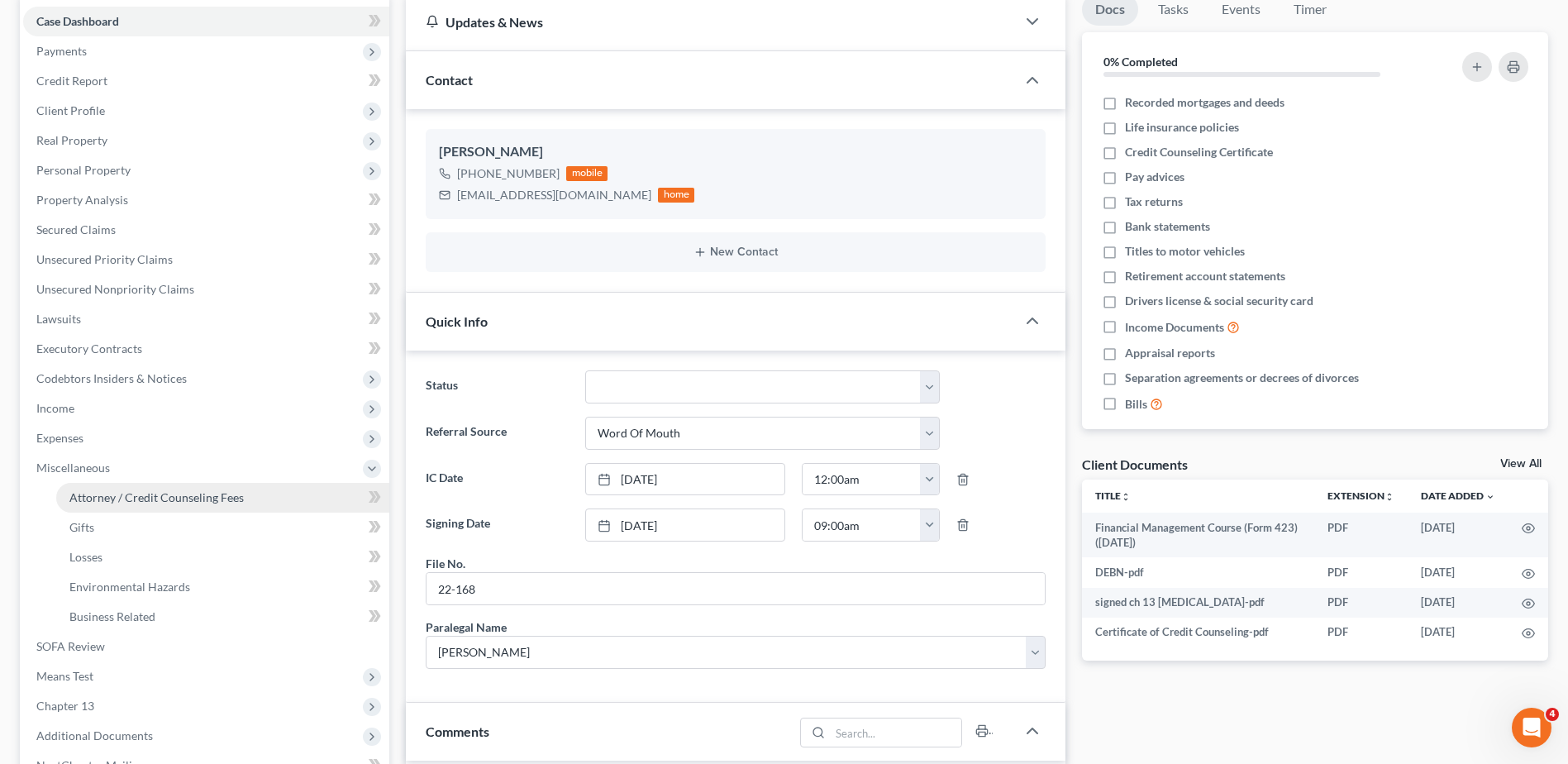
click at [184, 486] on link "Attorney / Credit Counseling Fees" at bounding box center [223, 497] width 333 height 30
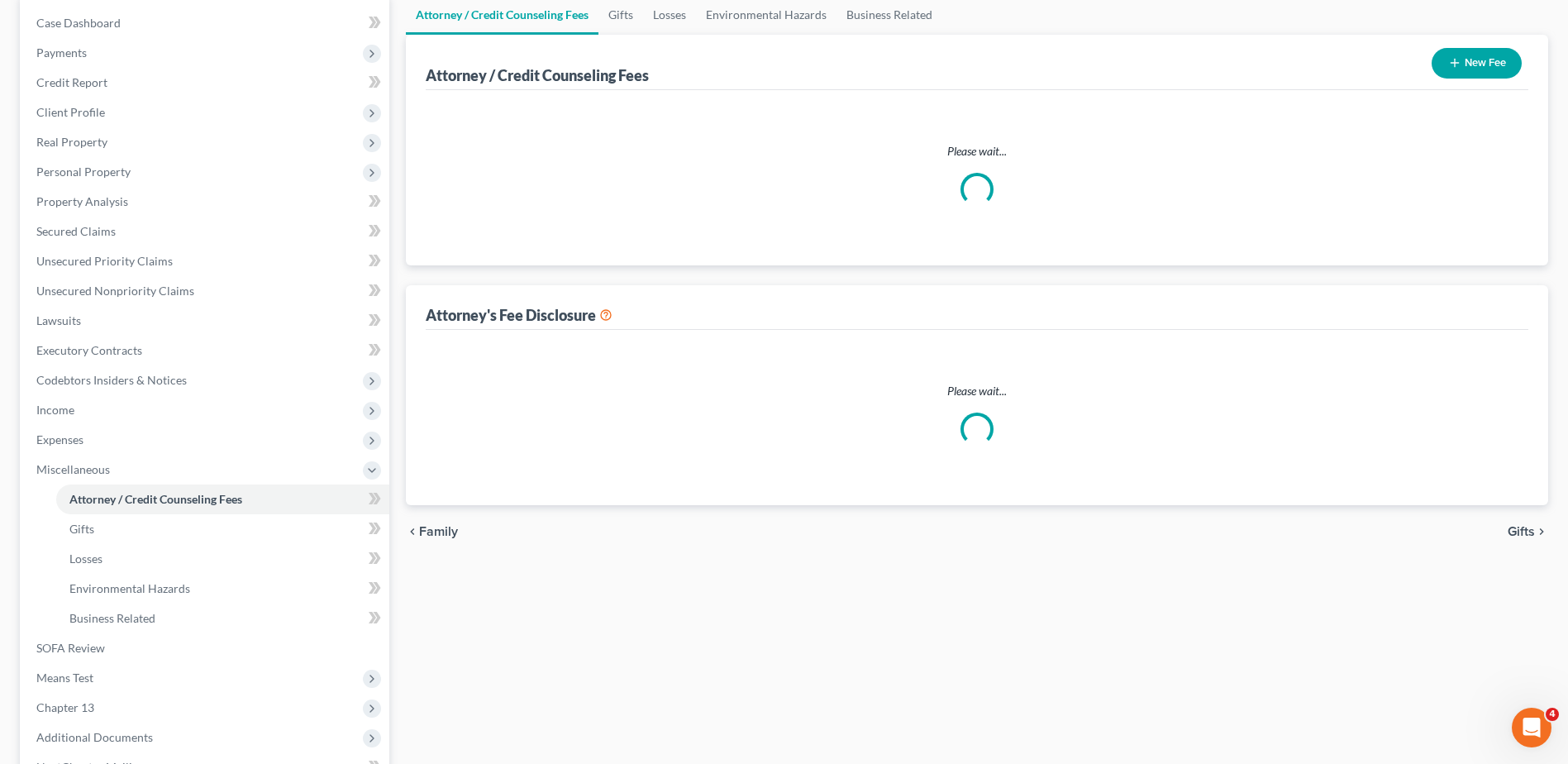
scroll to position [84, 0]
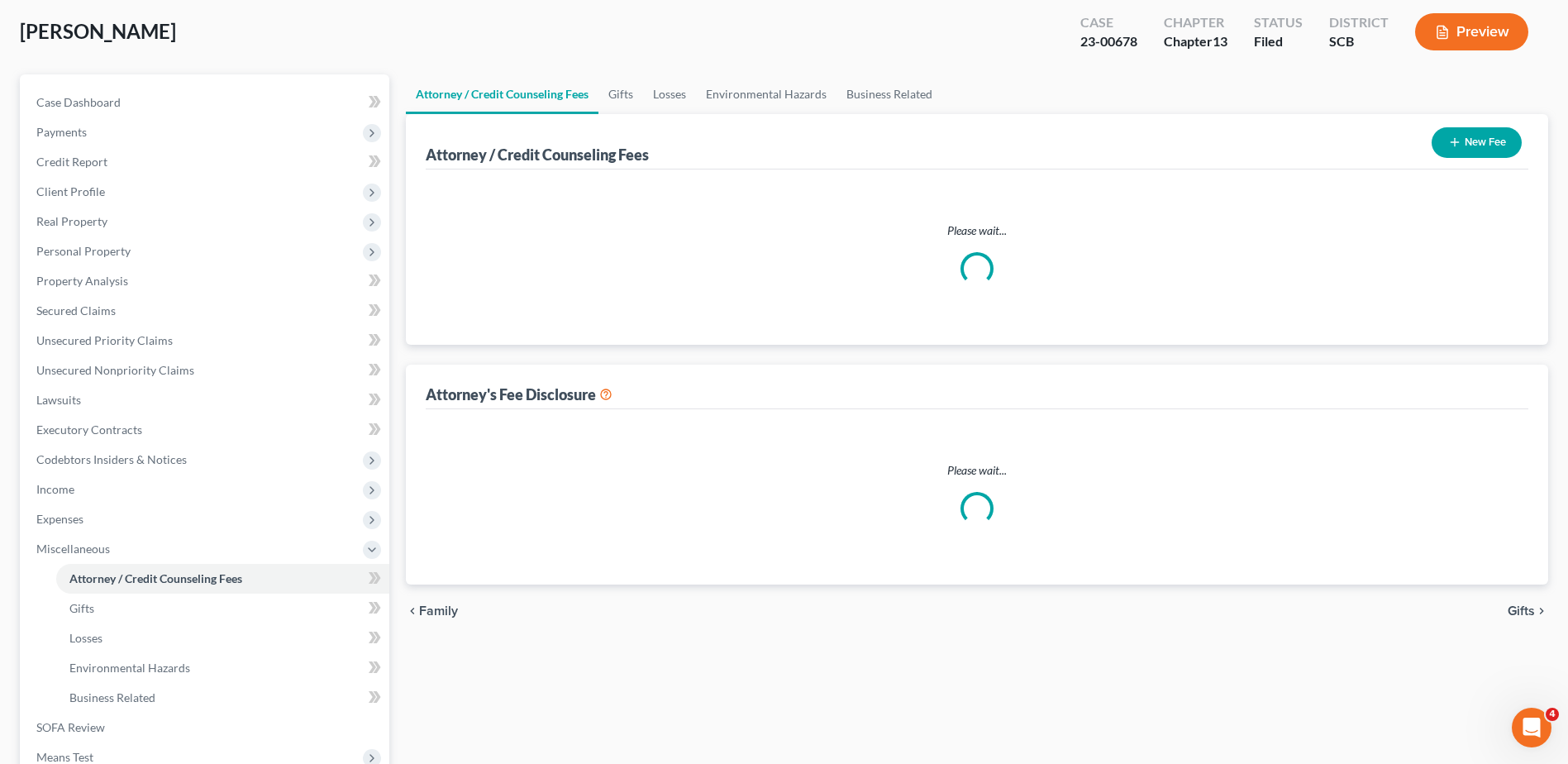
select select "0"
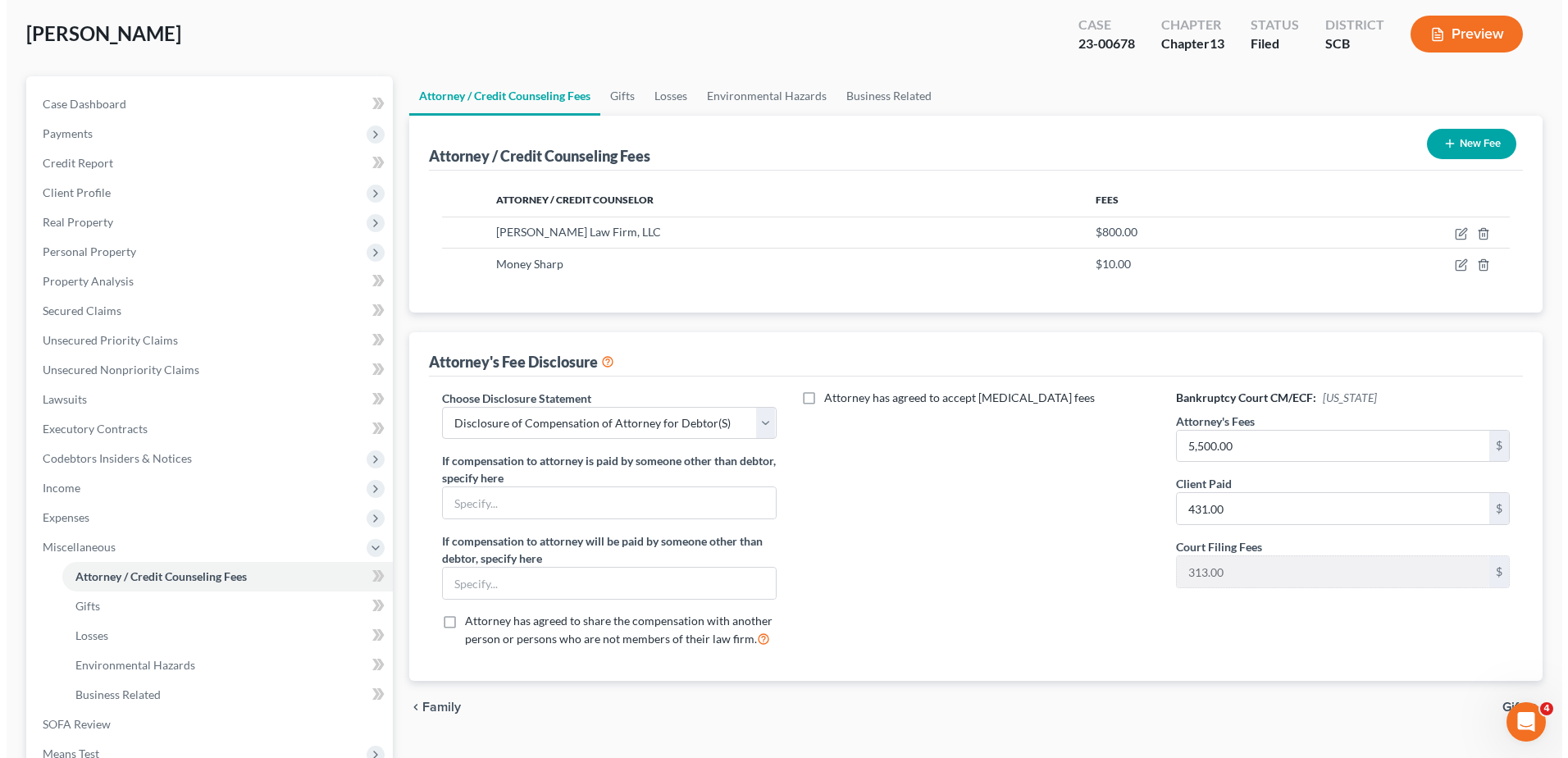
scroll to position [82, 0]
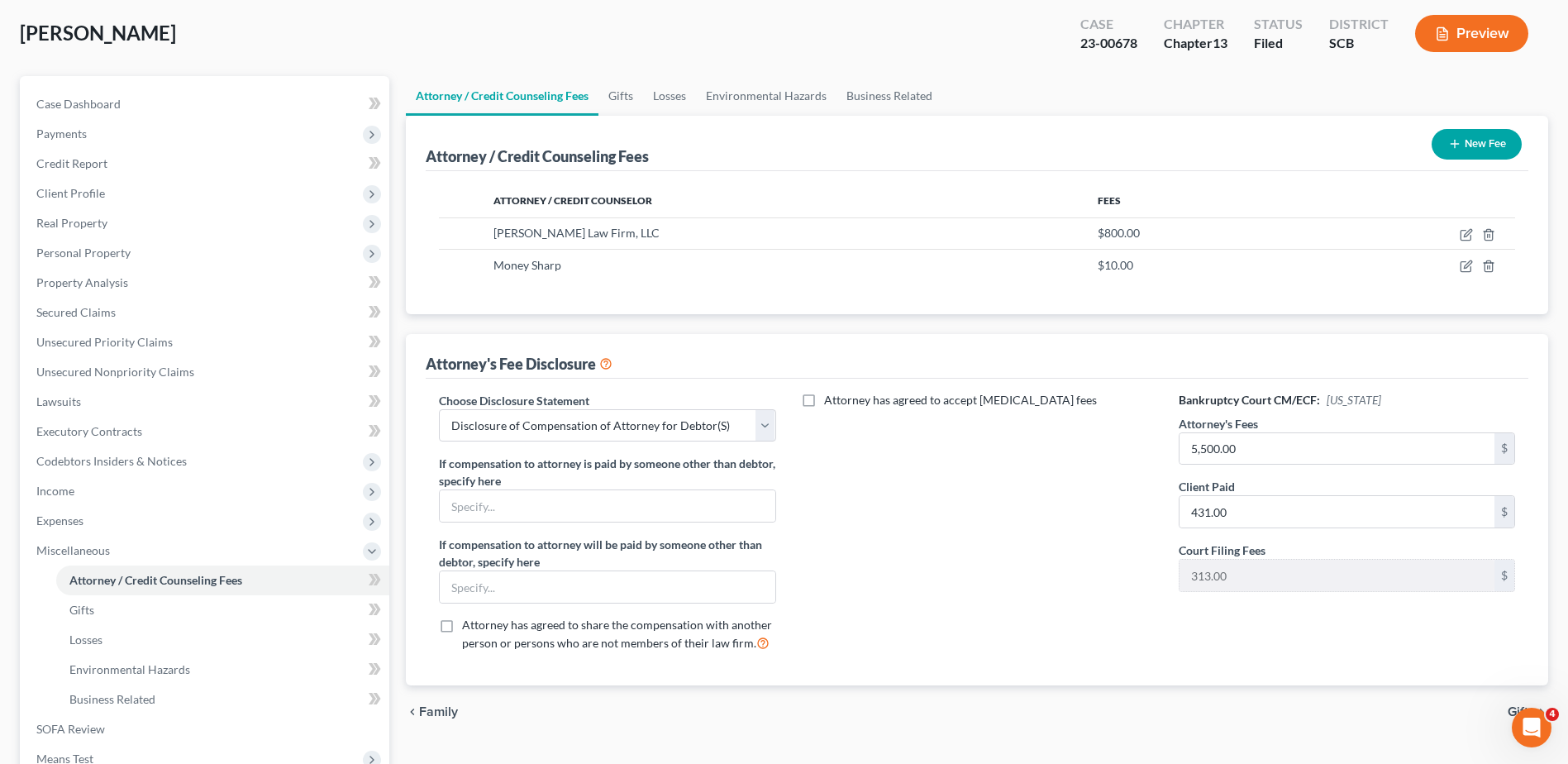
click at [1480, 57] on div "Preview" at bounding box center [1475, 35] width 146 height 49
click at [1475, 43] on button "Preview" at bounding box center [1472, 33] width 113 height 37
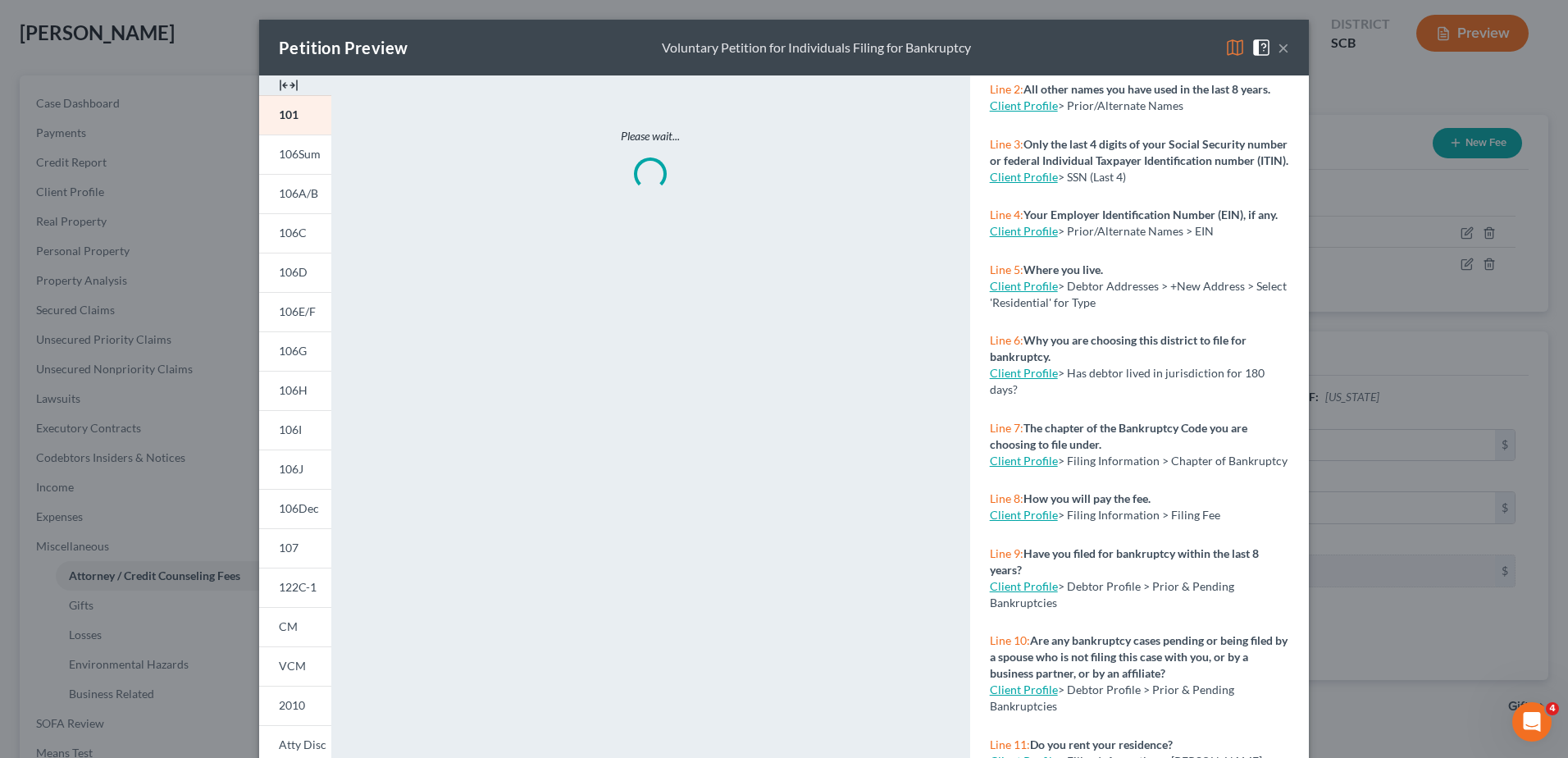
scroll to position [328, 0]
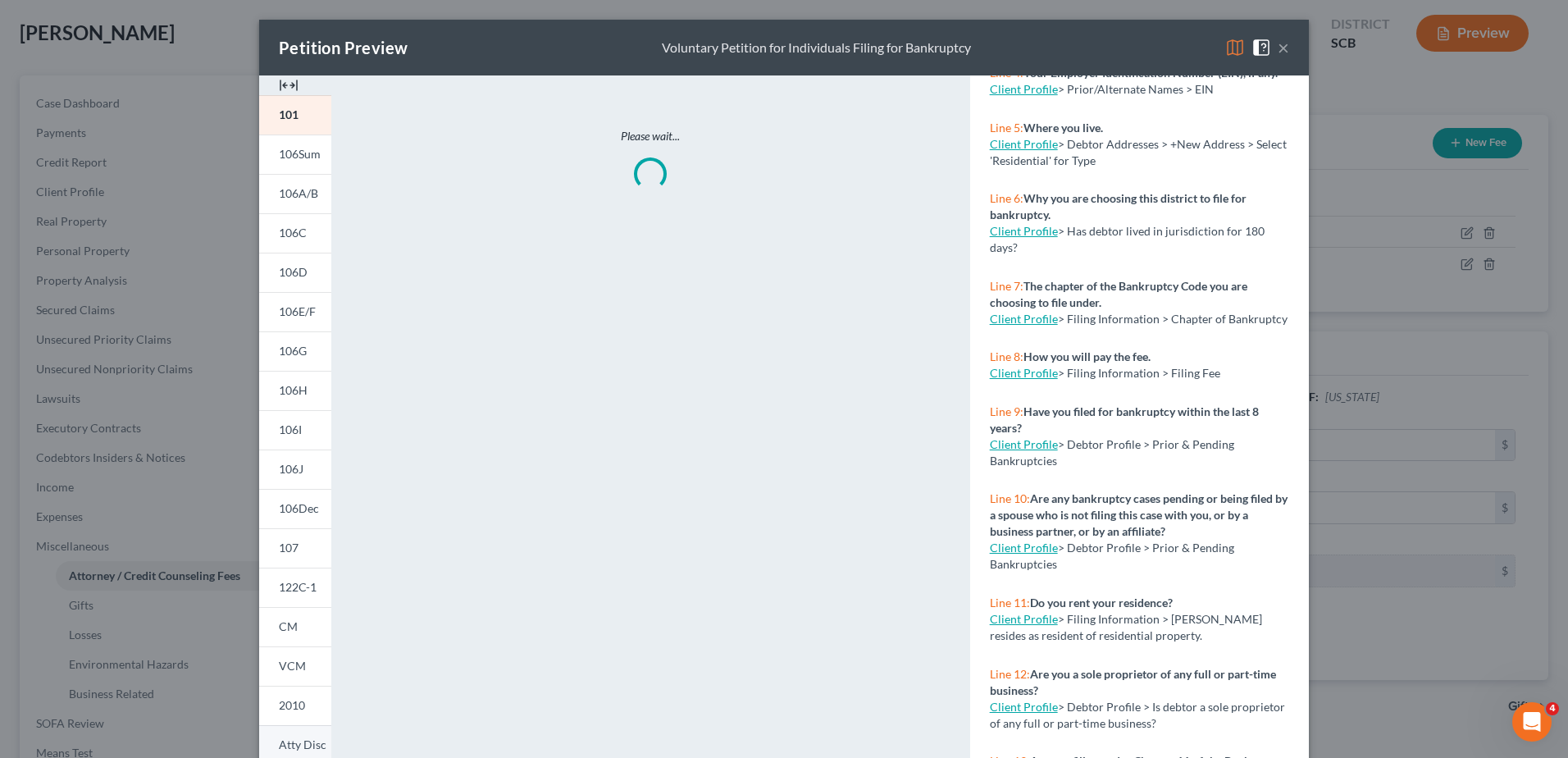
click at [284, 737] on link "Atty Disc" at bounding box center [295, 745] width 72 height 40
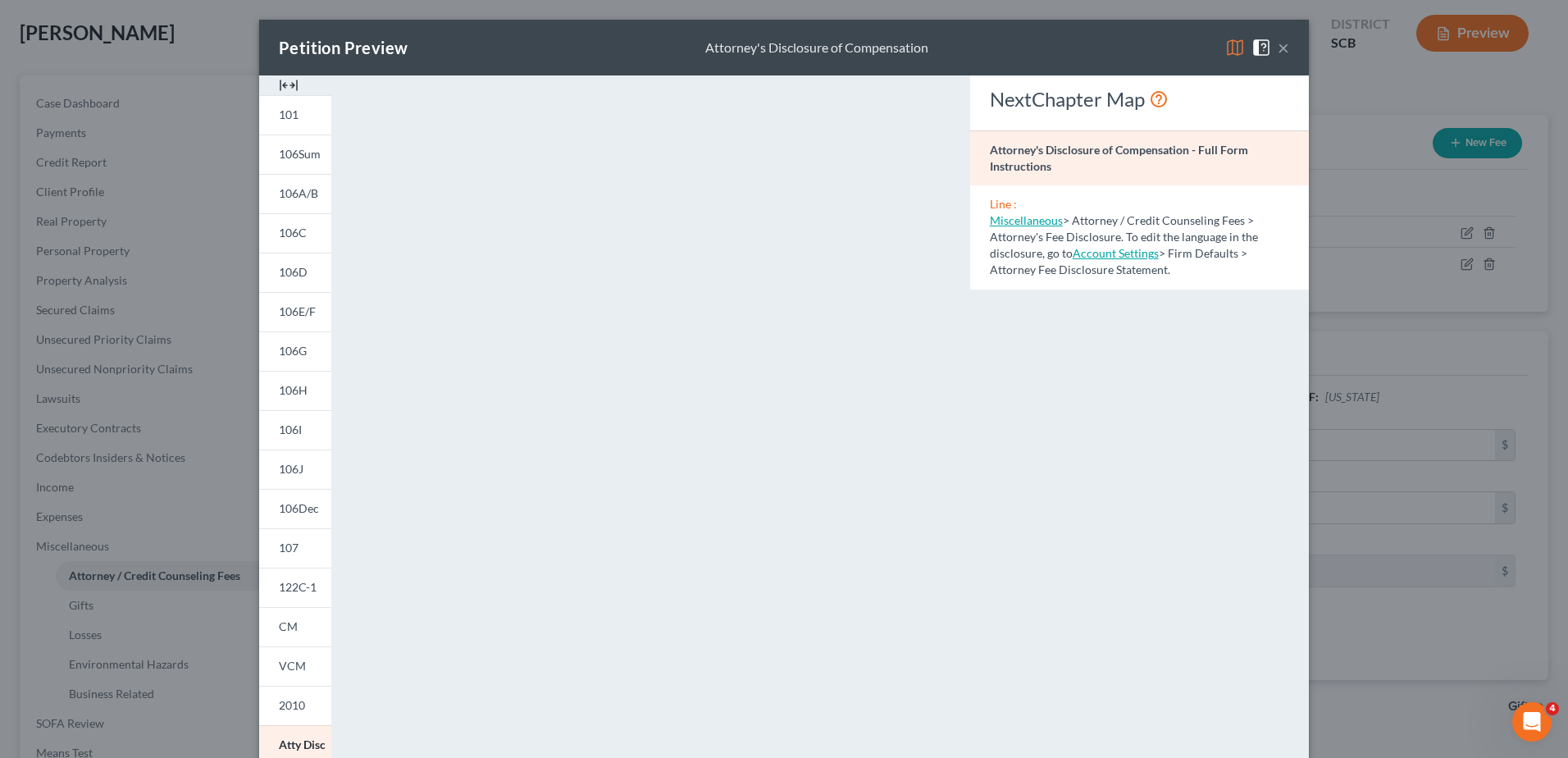
click at [1230, 54] on img at bounding box center [1235, 47] width 20 height 20
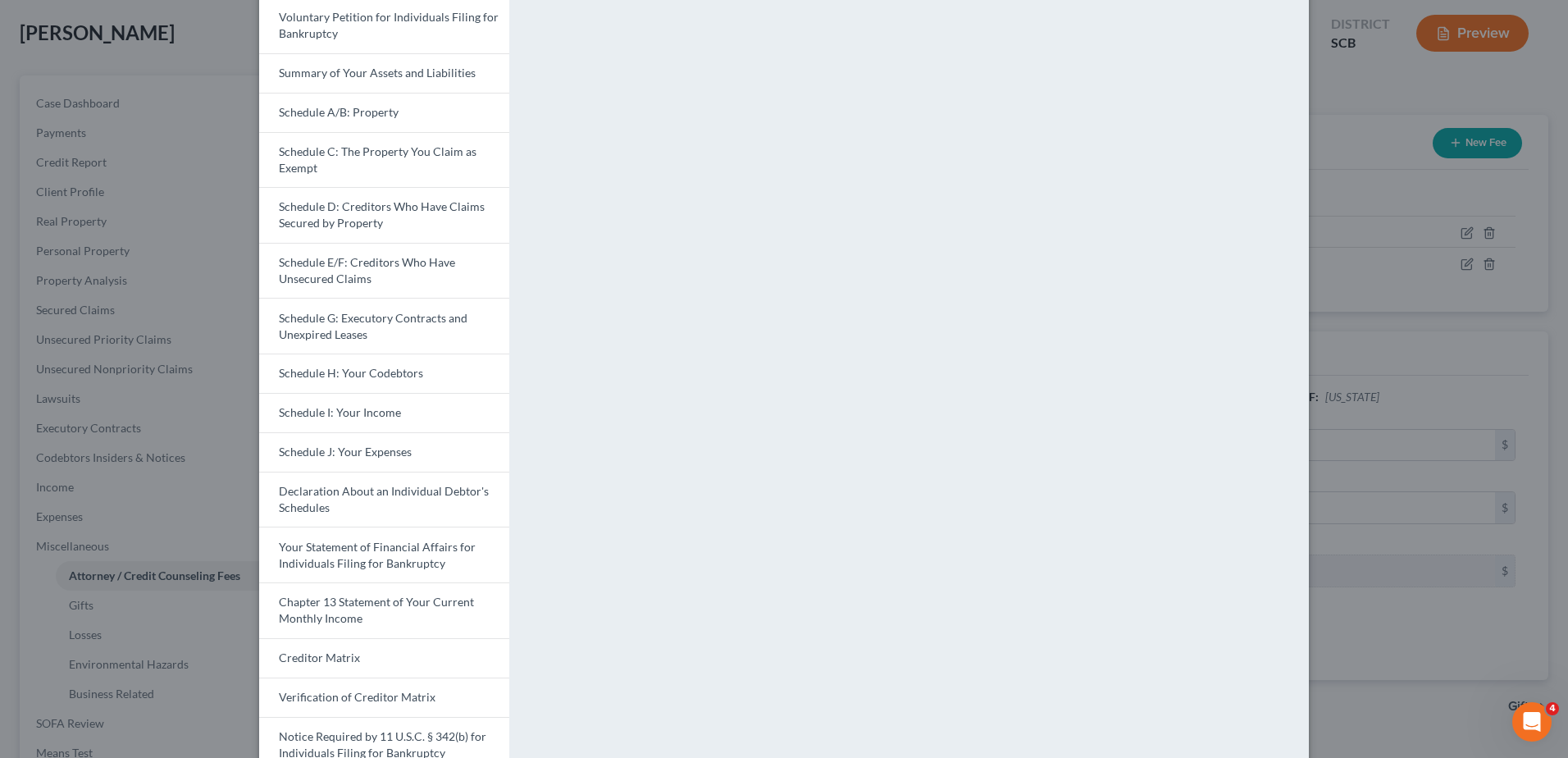
scroll to position [221, 0]
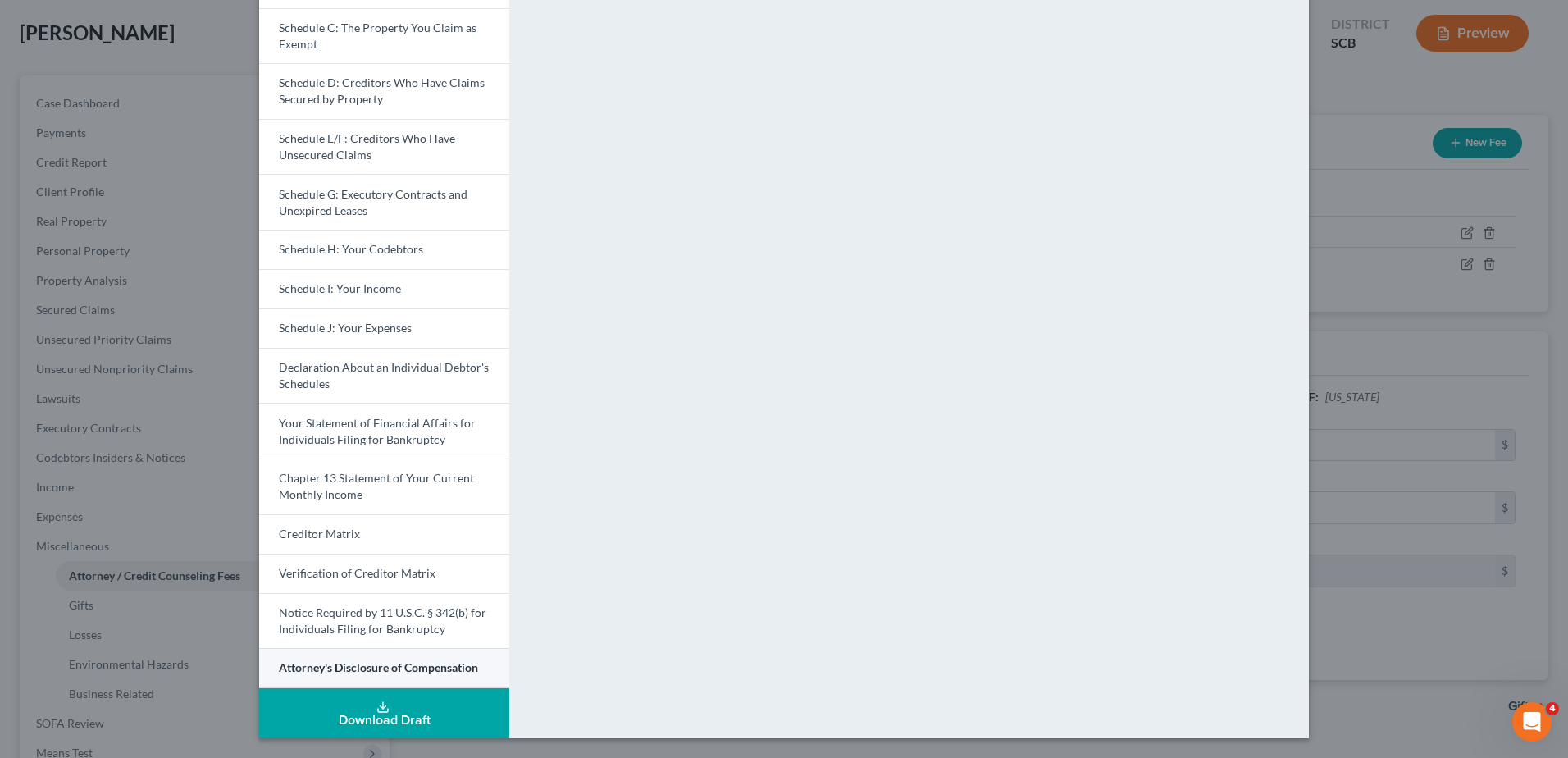
click at [381, 663] on span "Attorney's Disclosure of Compensation" at bounding box center [379, 667] width 200 height 14
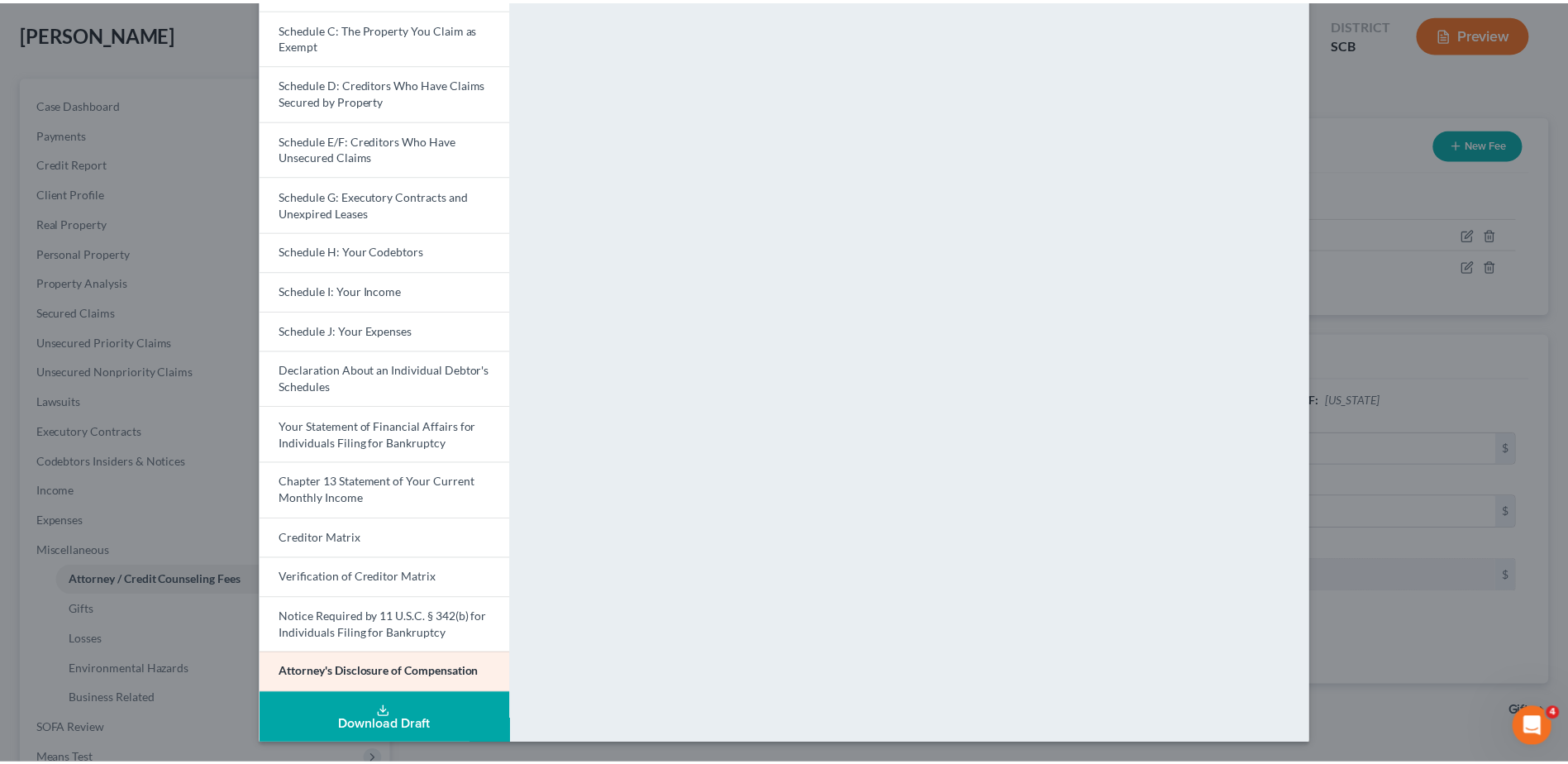
scroll to position [140, 0]
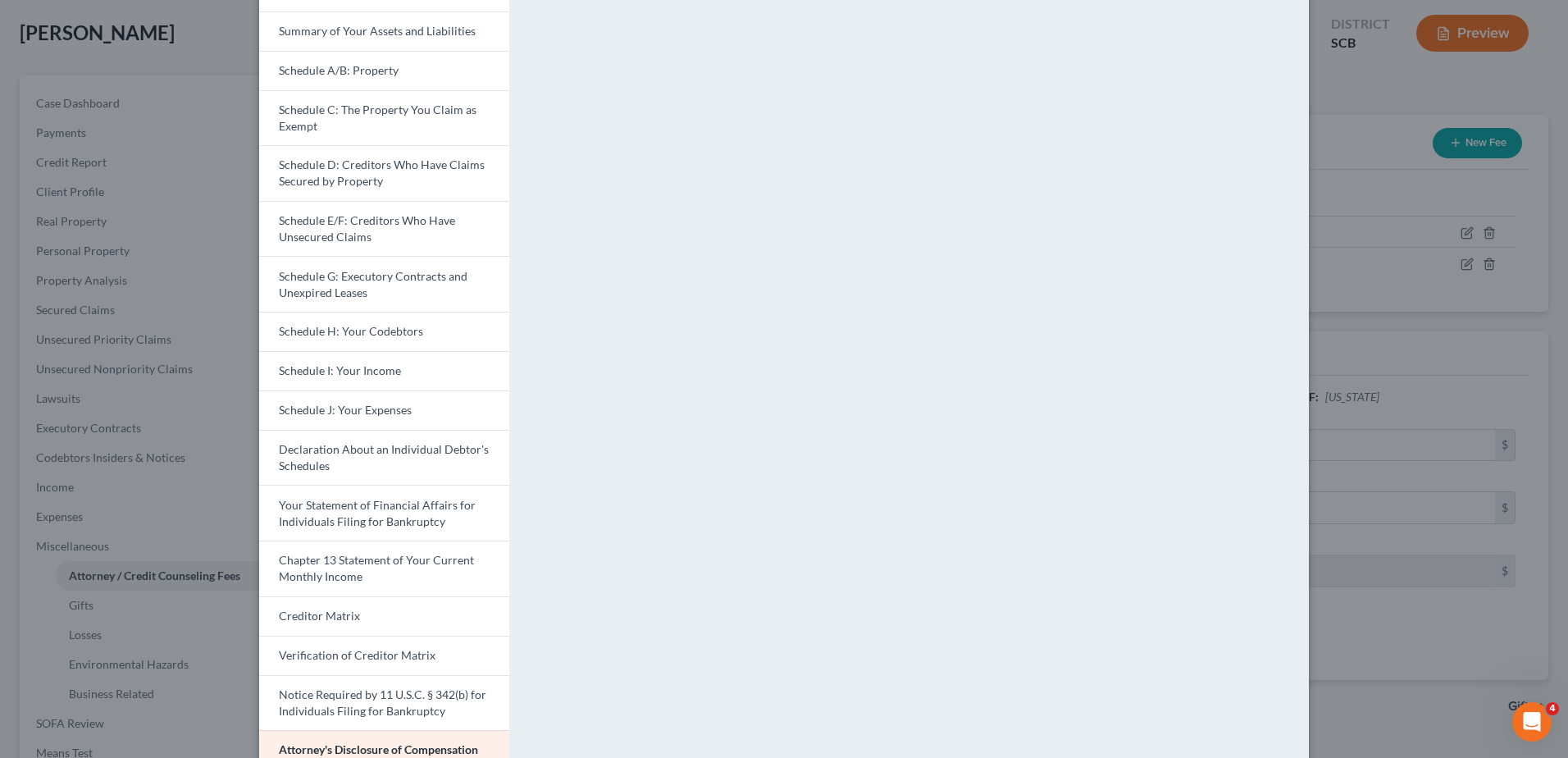
click at [1341, 131] on div "Petition Preview Attorney's Disclosure of Compensation × Voluntary Petition for…" at bounding box center [784, 379] width 1568 height 758
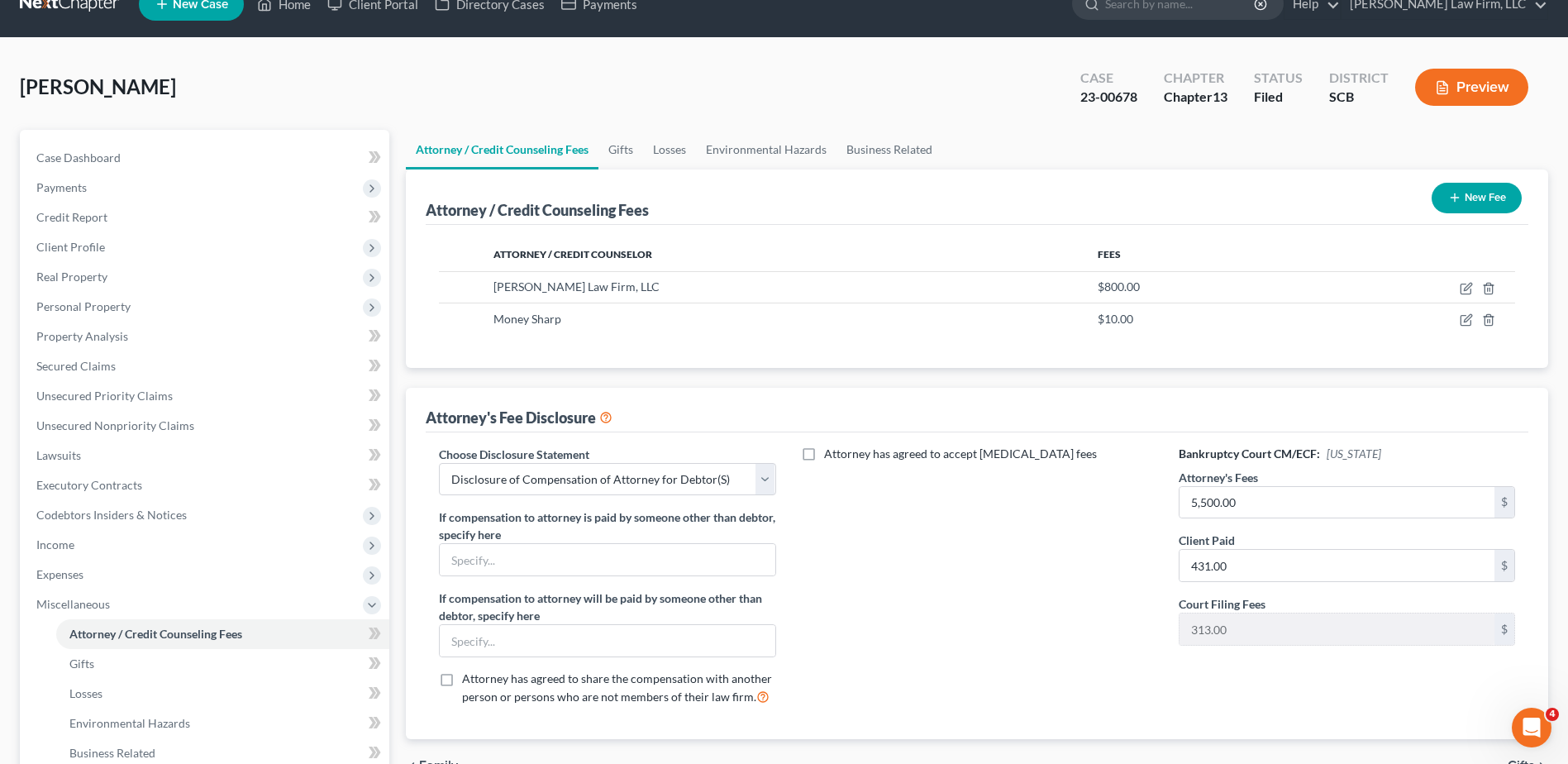
scroll to position [0, 0]
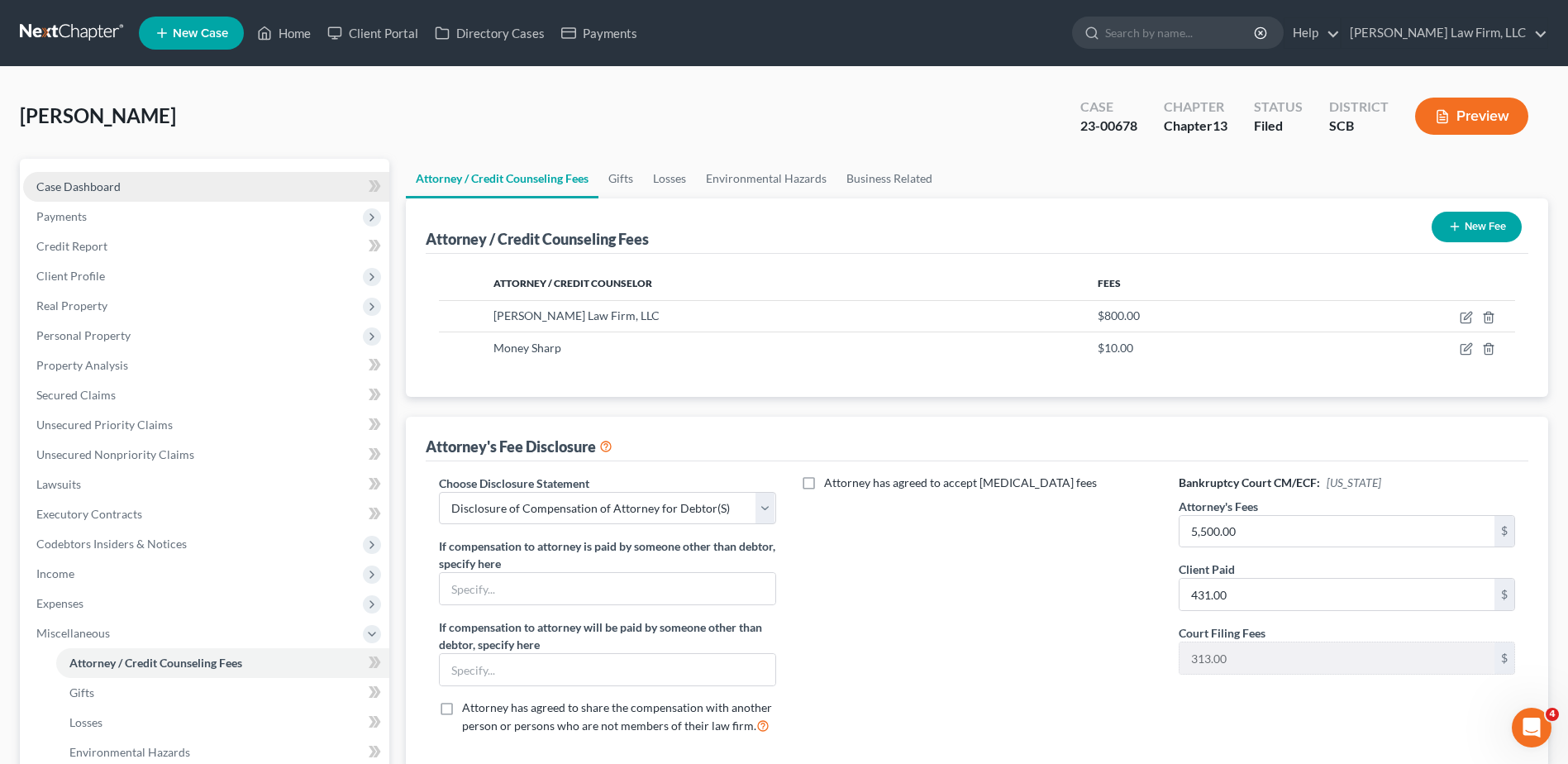
click at [91, 184] on span "Case Dashboard" at bounding box center [78, 187] width 84 height 14
select select "0"
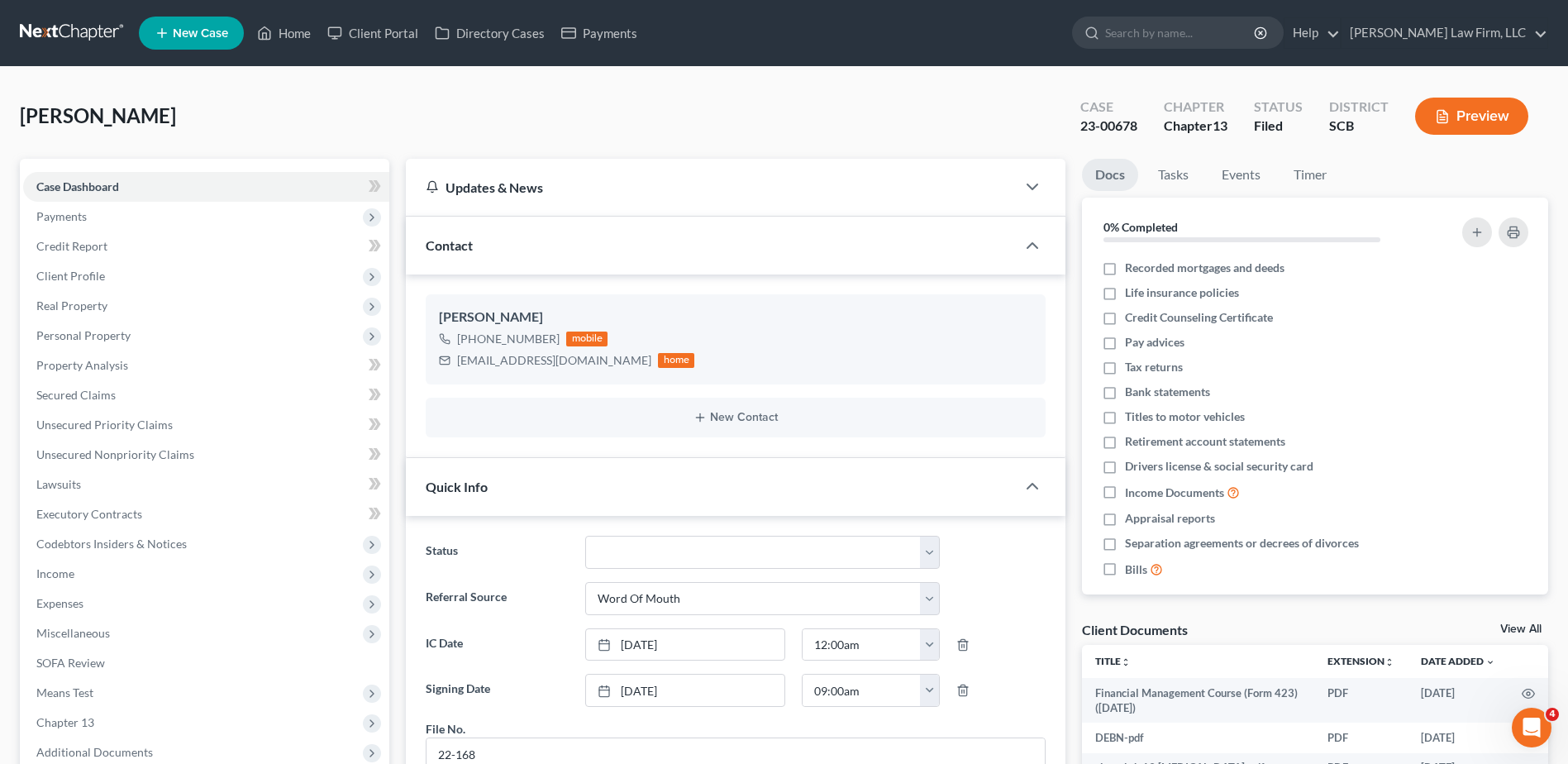
scroll to position [1229, 0]
click at [107, 277] on span "Client Profile" at bounding box center [207, 276] width 367 height 30
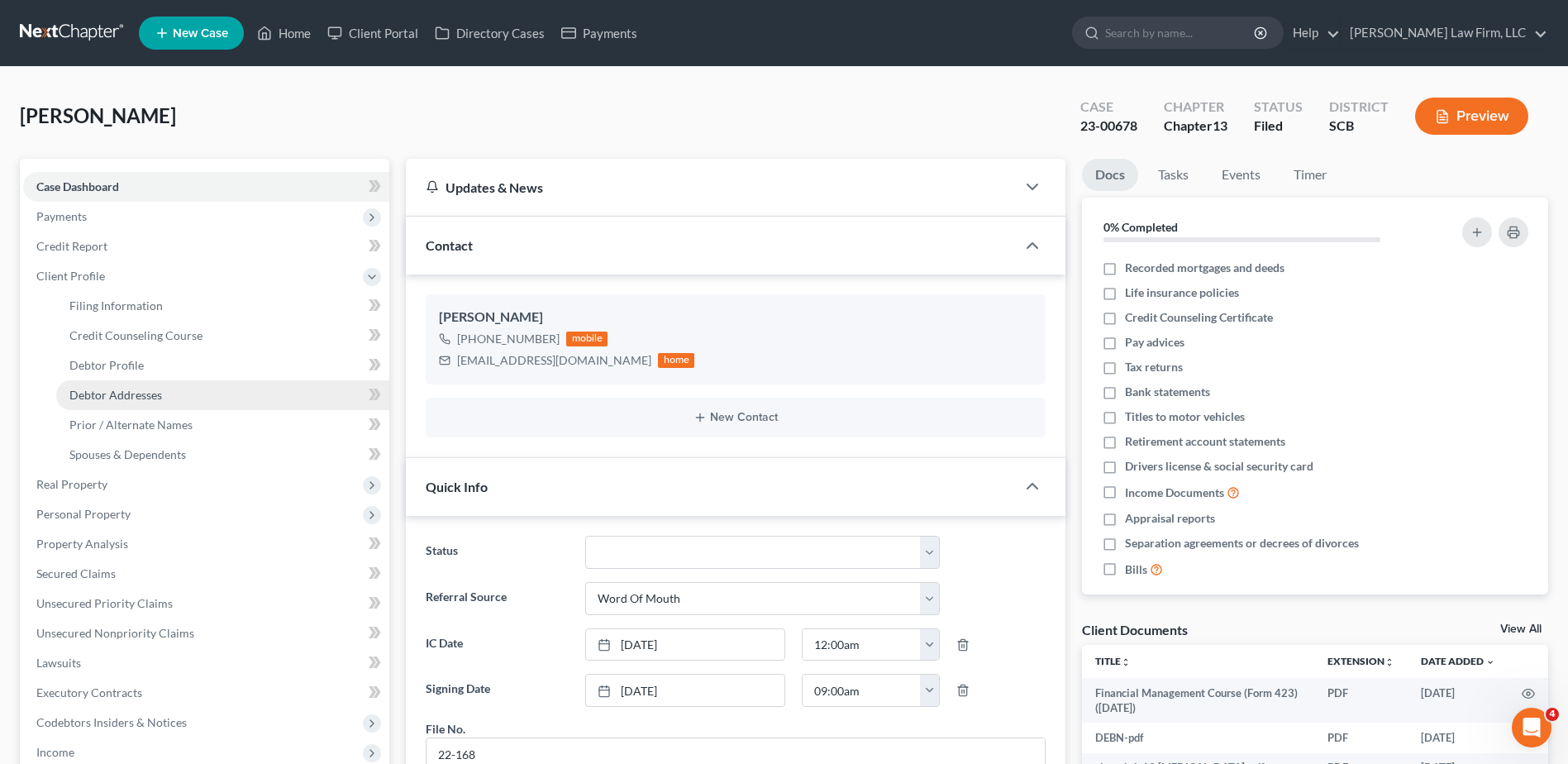
drag, startPoint x: 171, startPoint y: 404, endPoint x: 229, endPoint y: 396, distance: 58.5
click at [172, 404] on link "Debtor Addresses" at bounding box center [223, 395] width 333 height 30
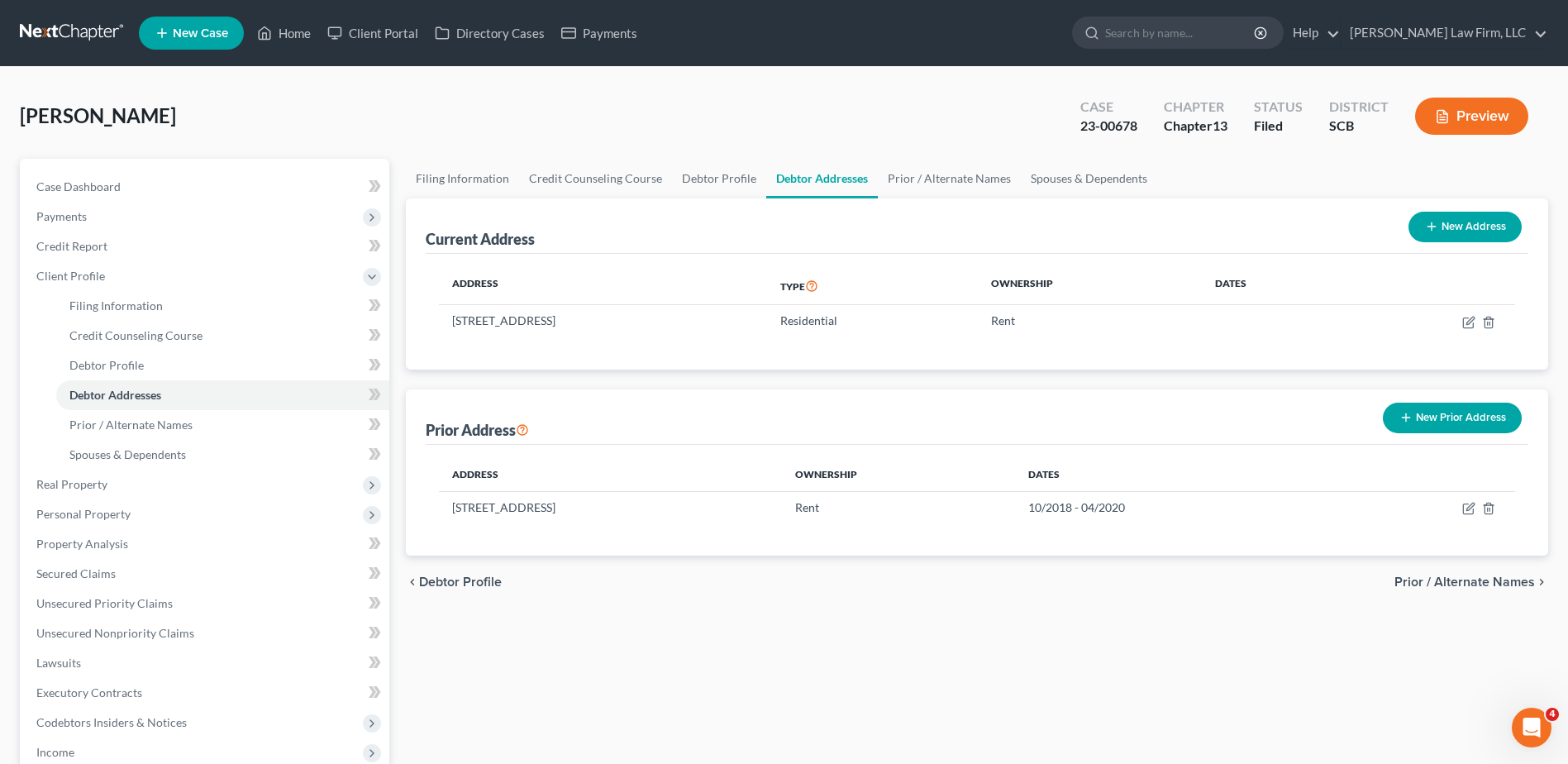
click at [67, 22] on link at bounding box center [73, 32] width 106 height 30
